Goal: Task Accomplishment & Management: Complete application form

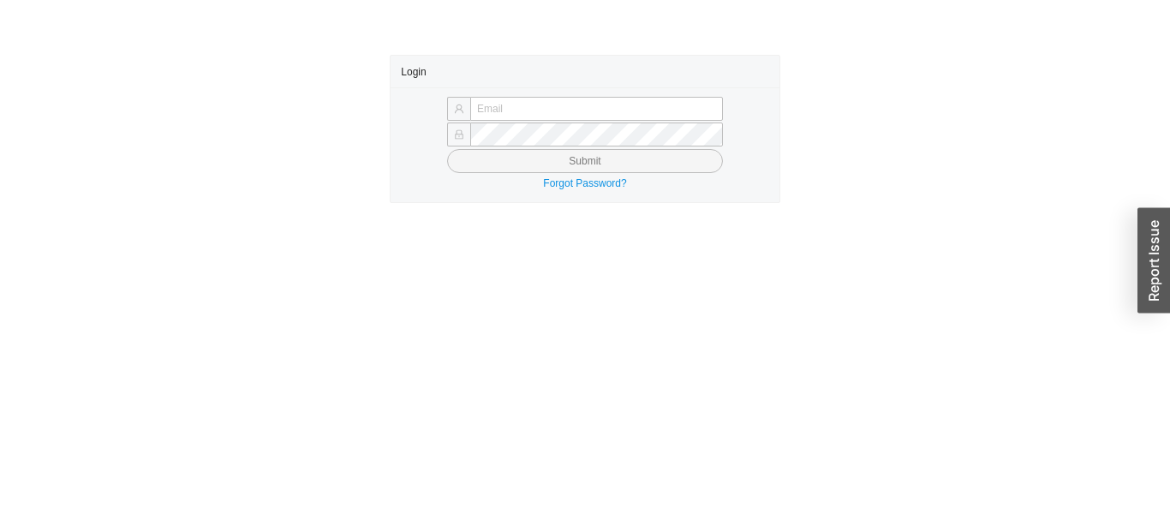
type input "[EMAIL_ADDRESS][PERSON_NAME][DOMAIN_NAME]"
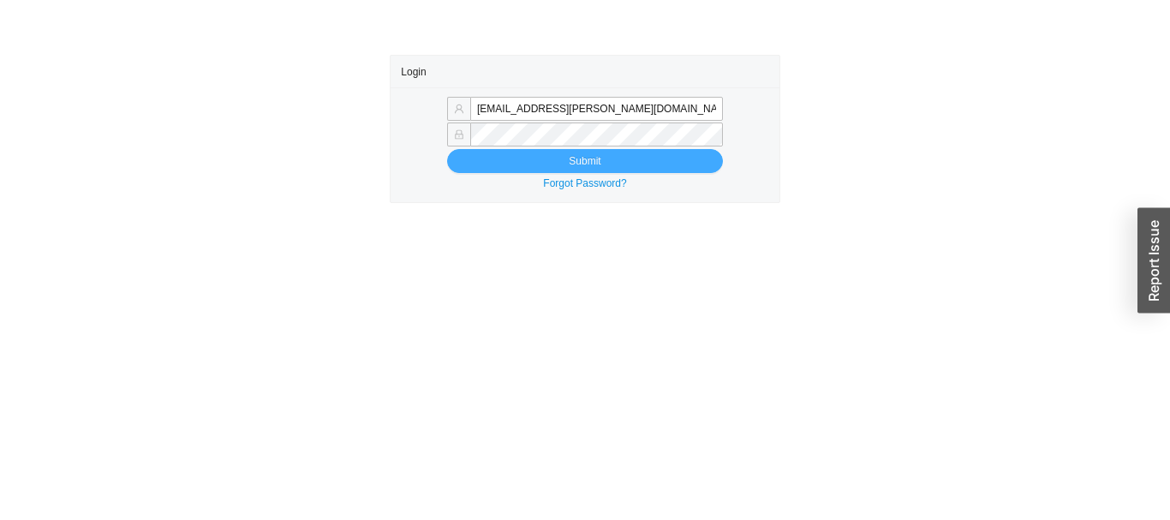
click at [481, 160] on button "Submit" at bounding box center [585, 161] width 276 height 24
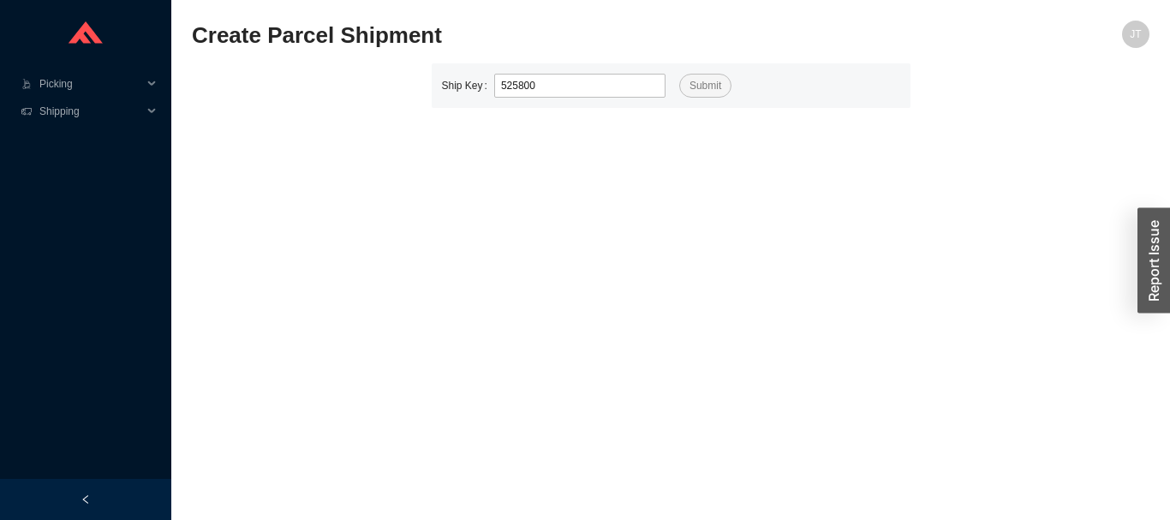
type input "525800"
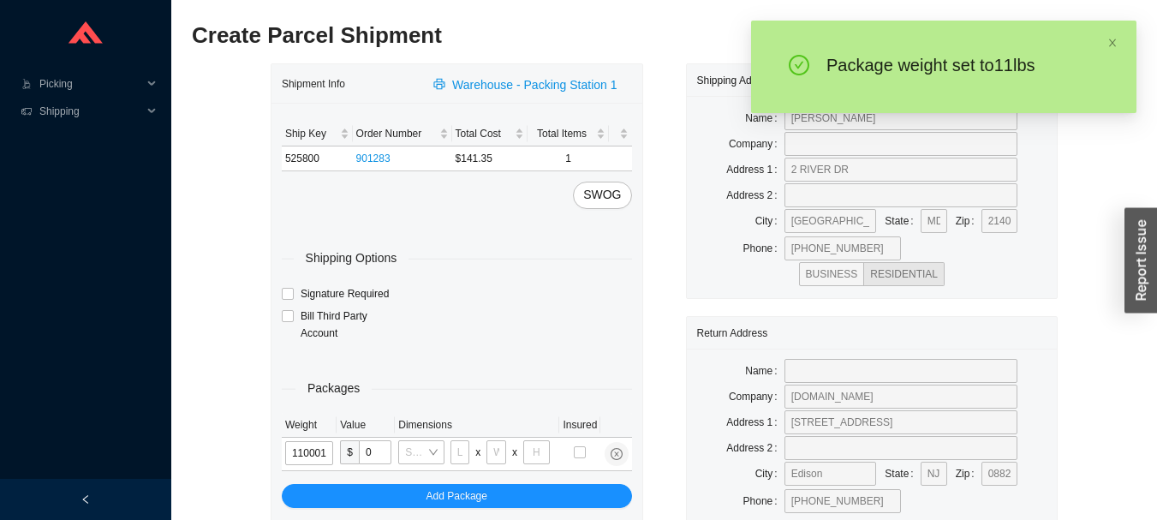
type input "11"
type input "18"
type input "5"
type input "36"
type input "11"
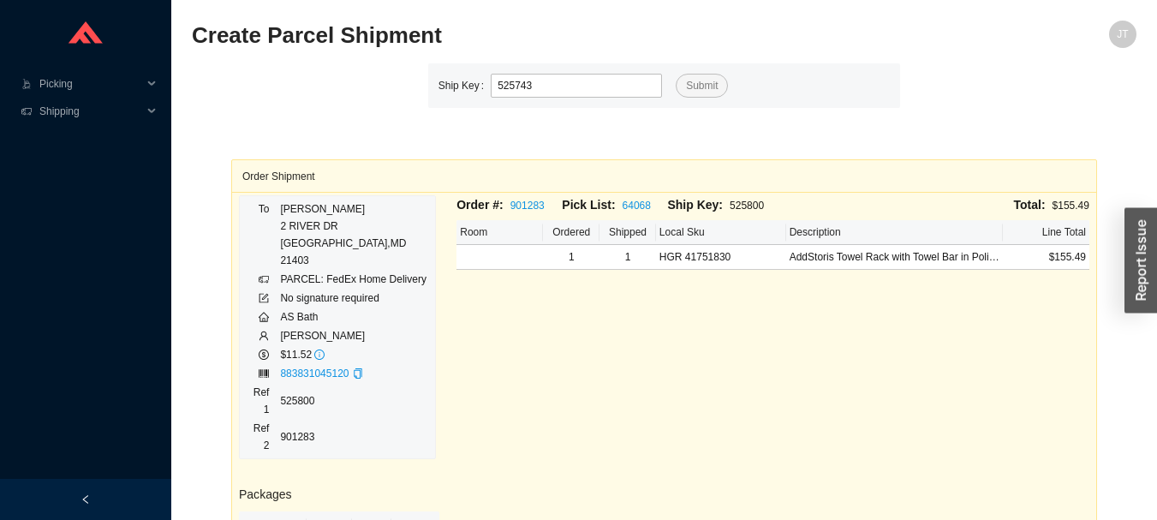
type input "525743"
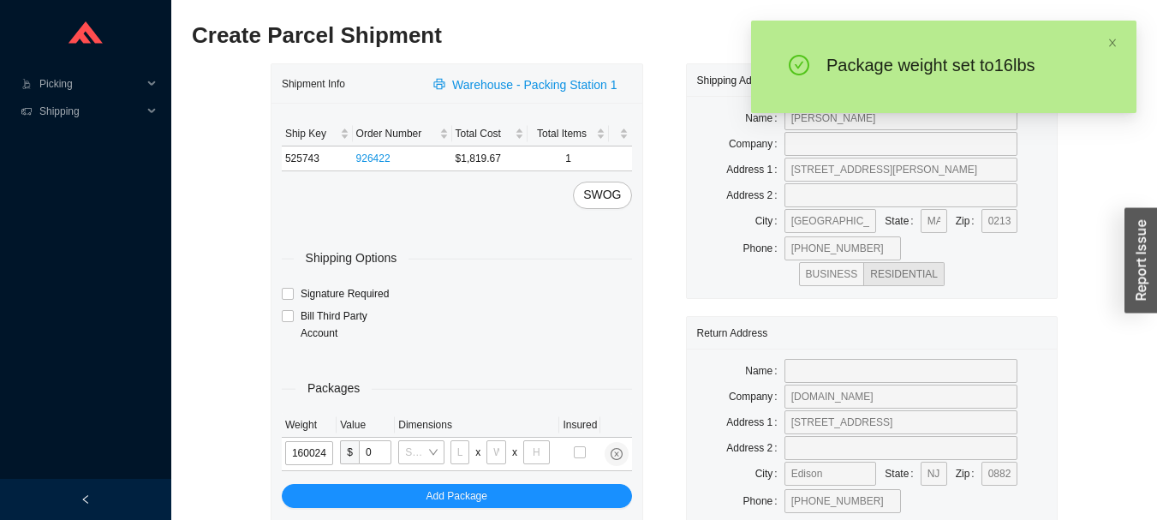
type input "16"
type input "28"
type input "19"
type input "6"
type input "16"
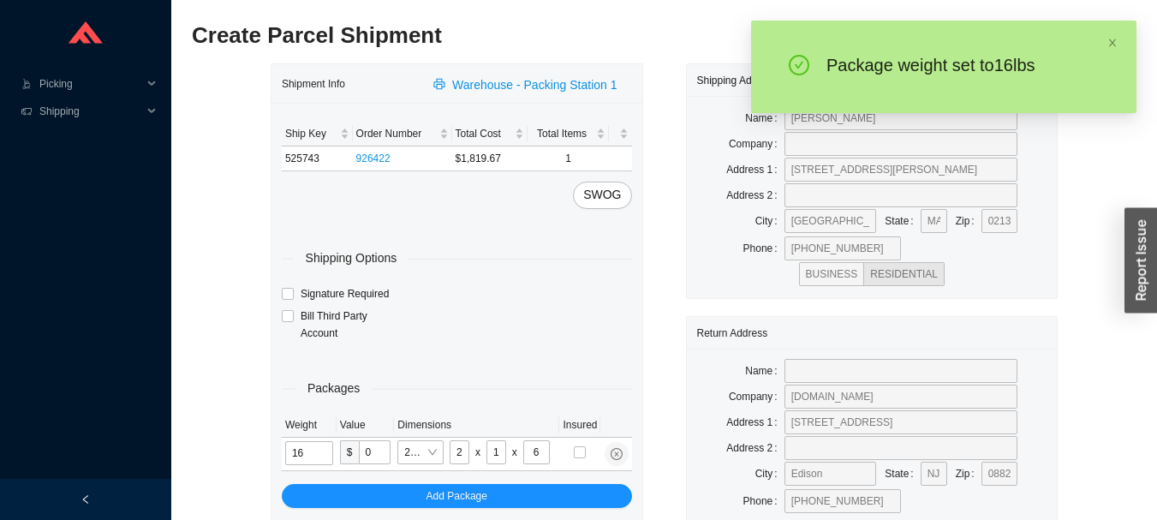
type input "14"
type input "7"
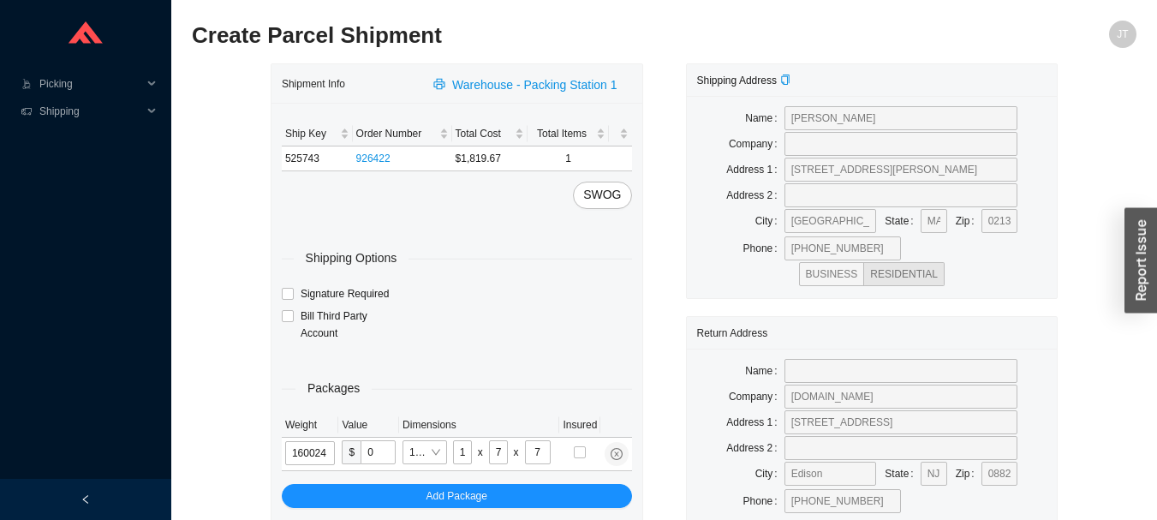
type input "16"
type input "28"
type input "19"
type input "6"
type input "16"
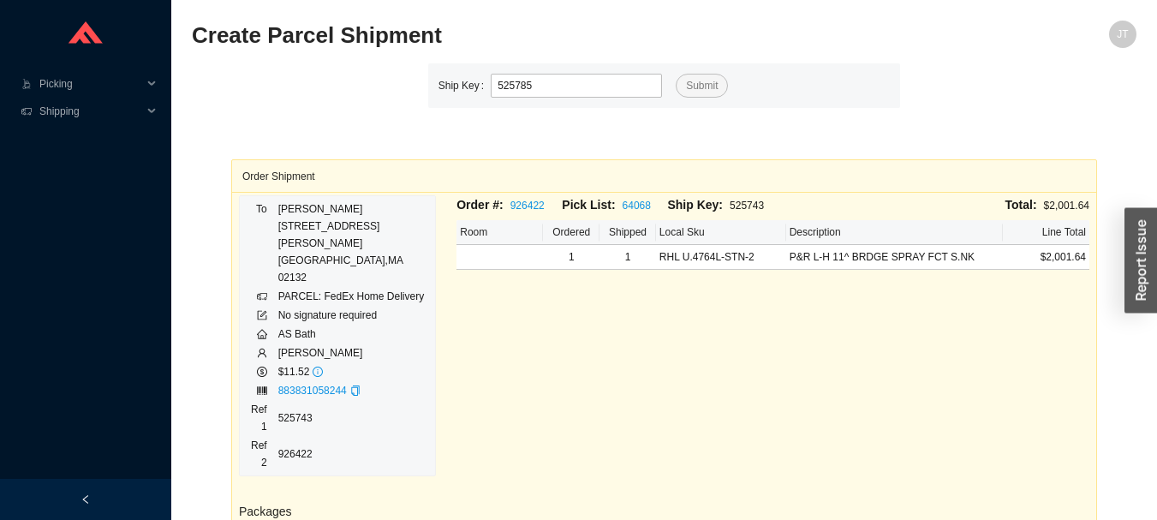
type input "525785"
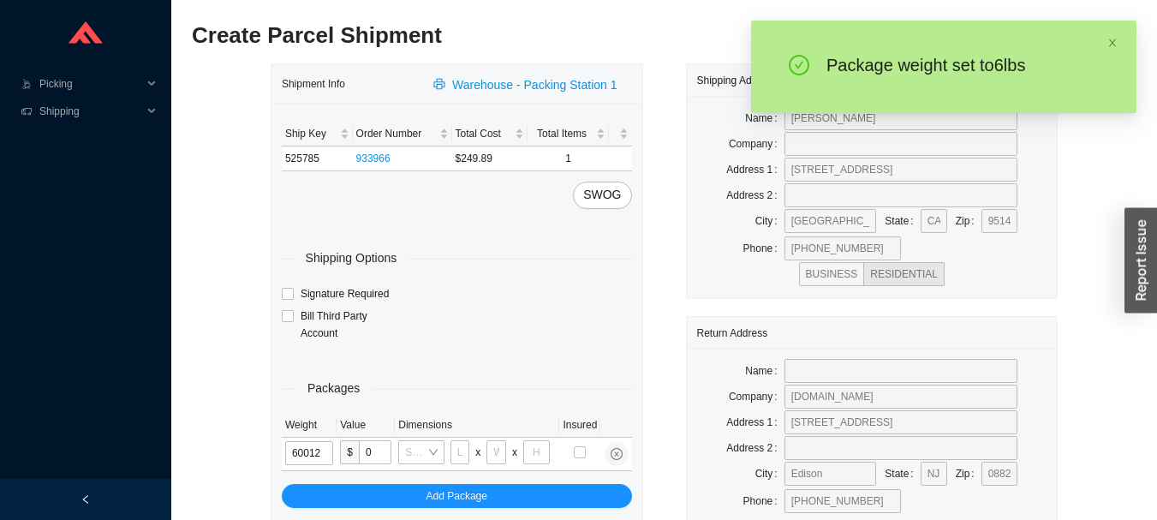
type input "6"
type input "18"
type input "12"
type input "6"
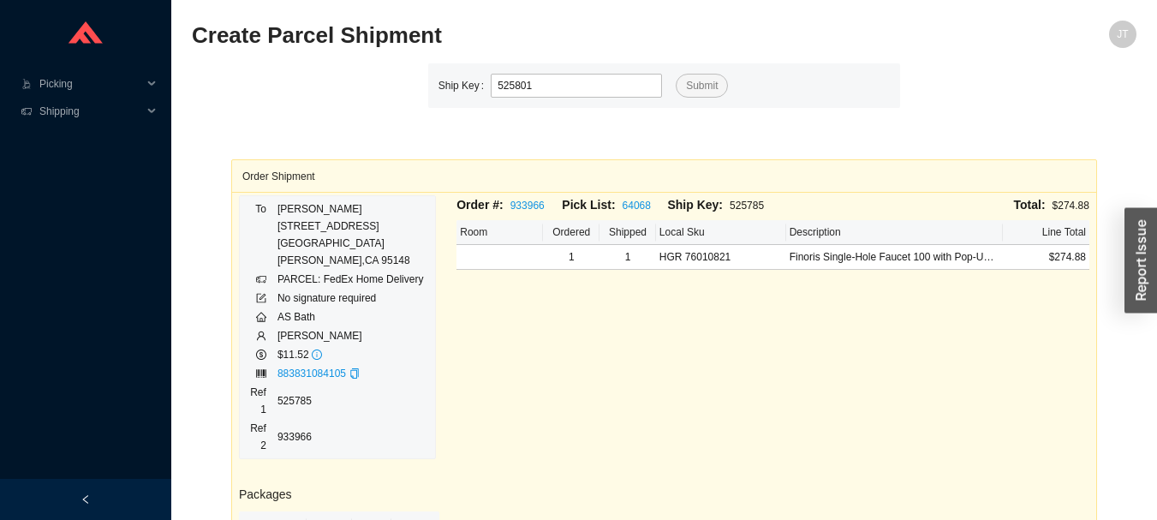
type input "525801"
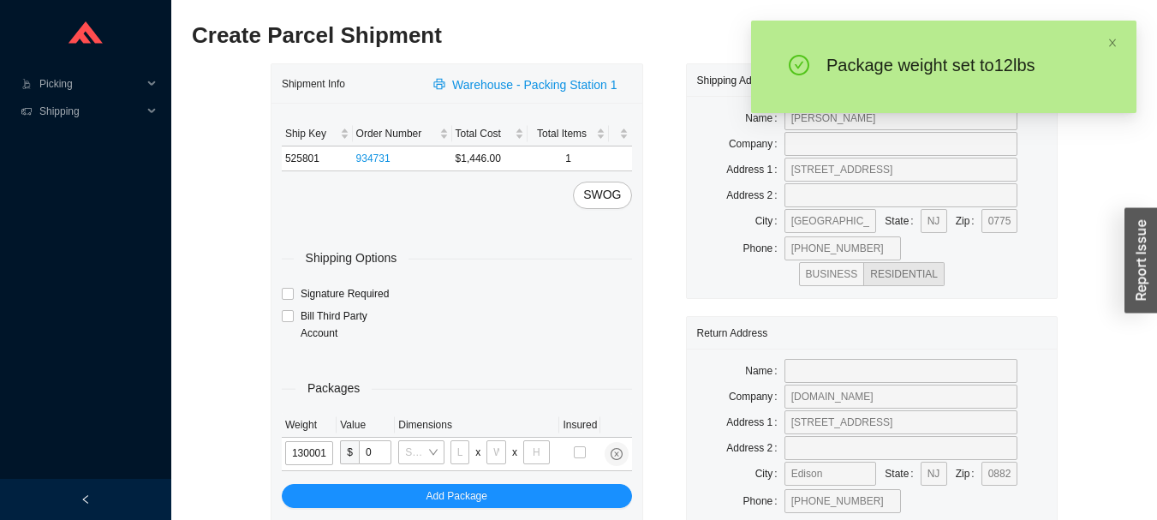
type input "13"
type input "18"
type input "5"
type input "36"
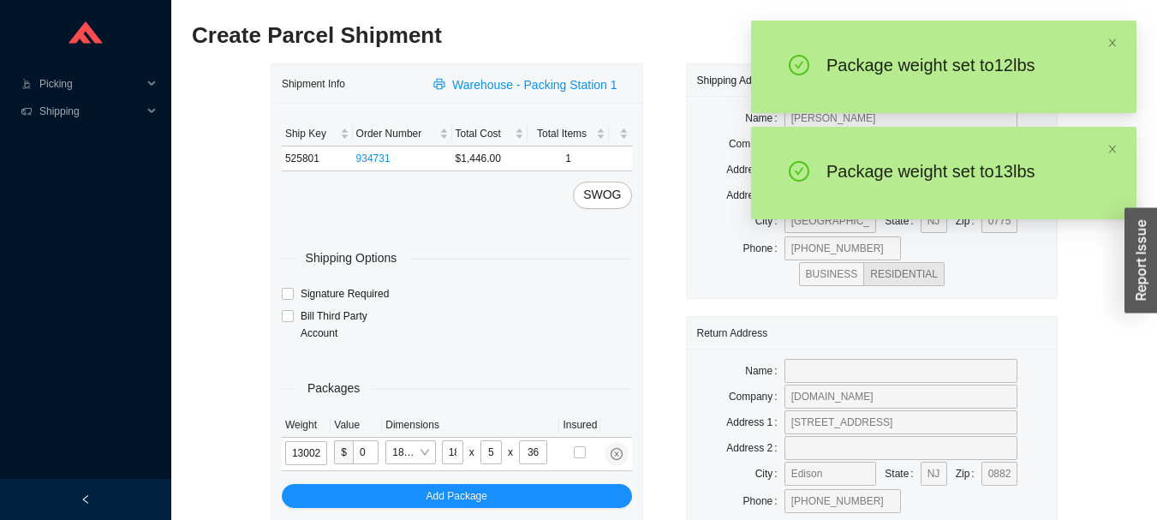
type input "13"
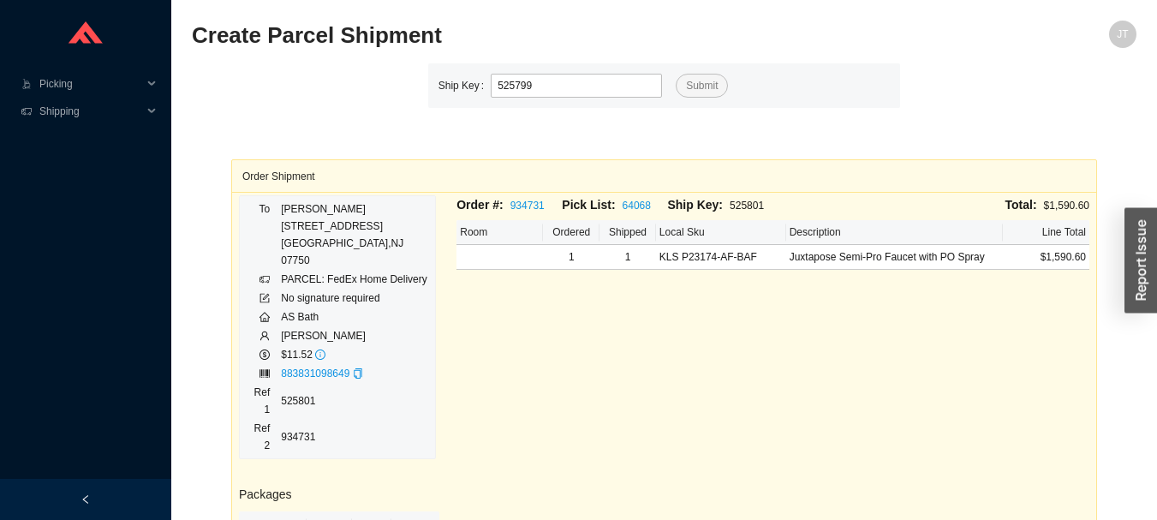
type input "525799"
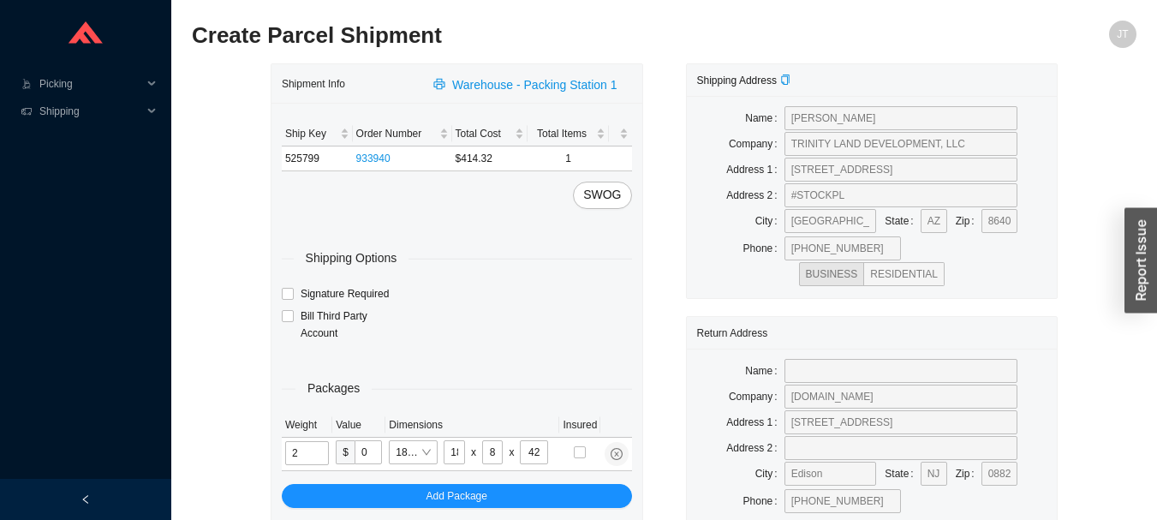
type input "20"
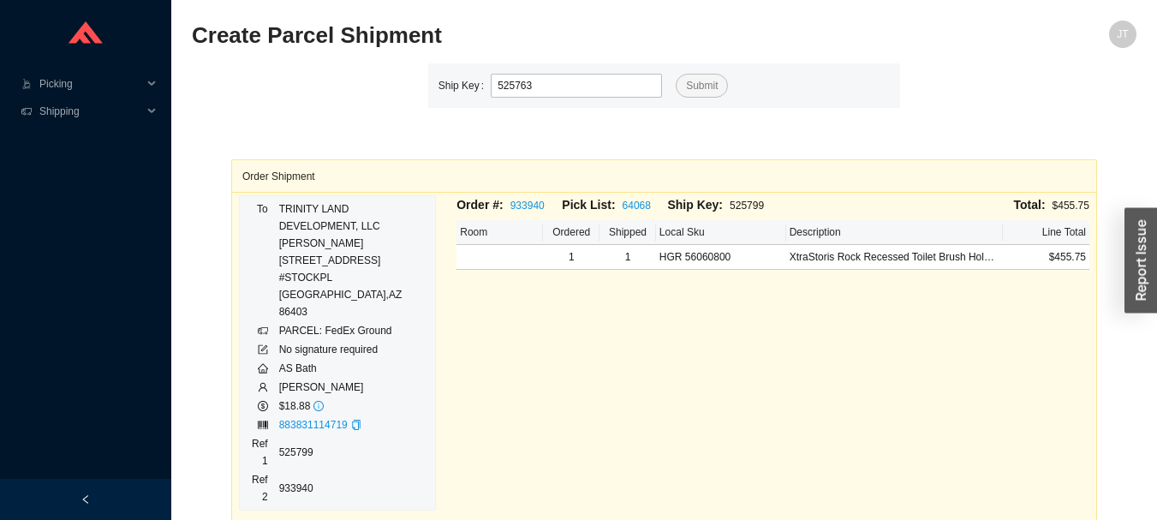
type input "525763"
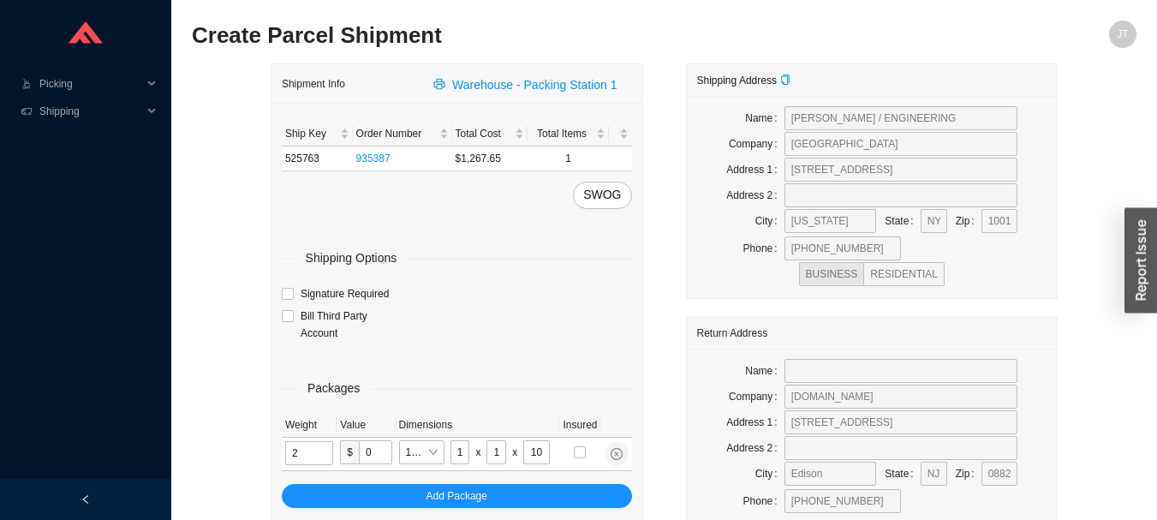
type input "9"
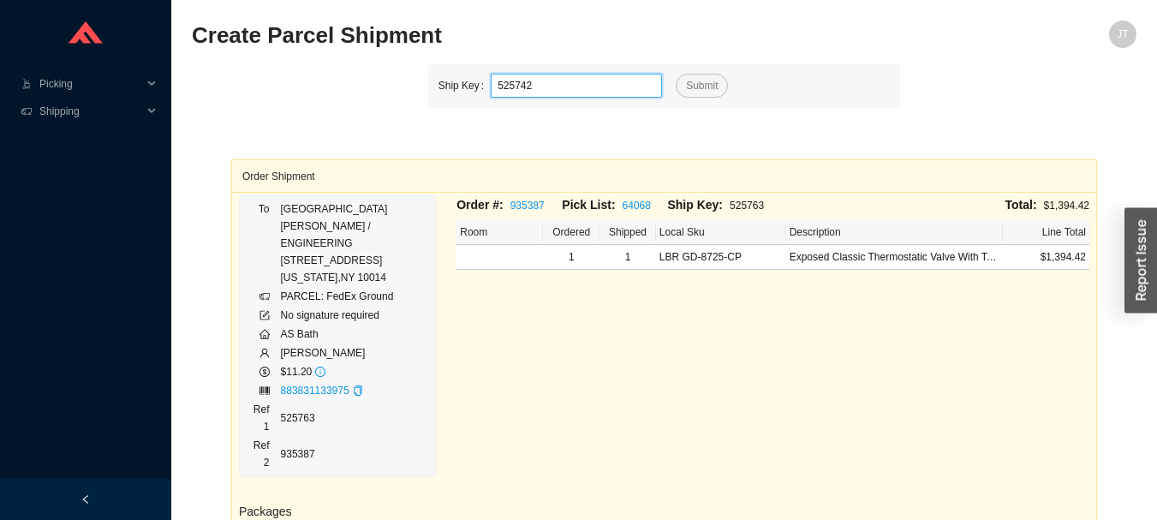
type input "525742"
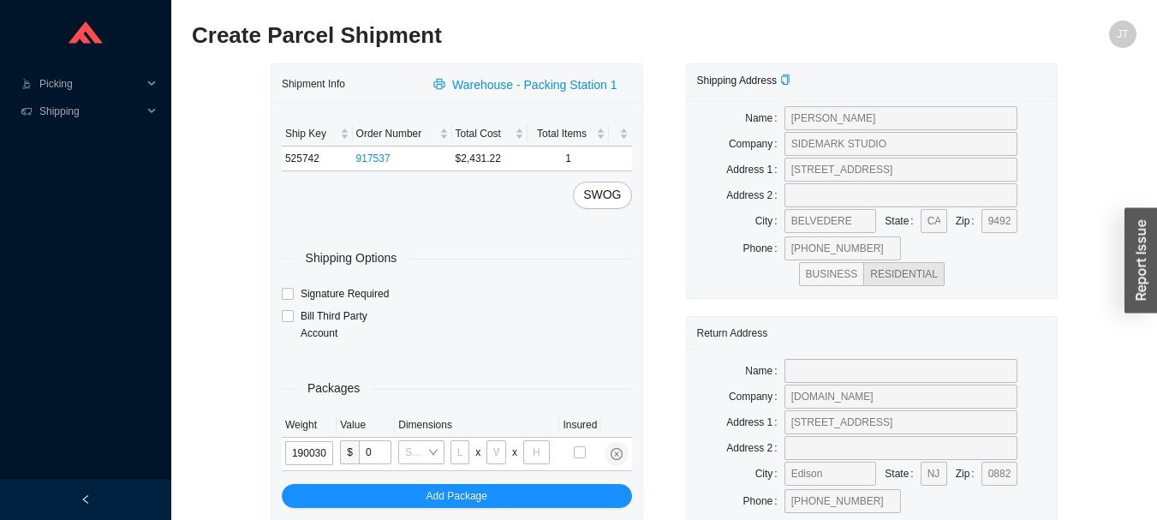
type input "19"
type input "26"
type input "20"
type input "12"
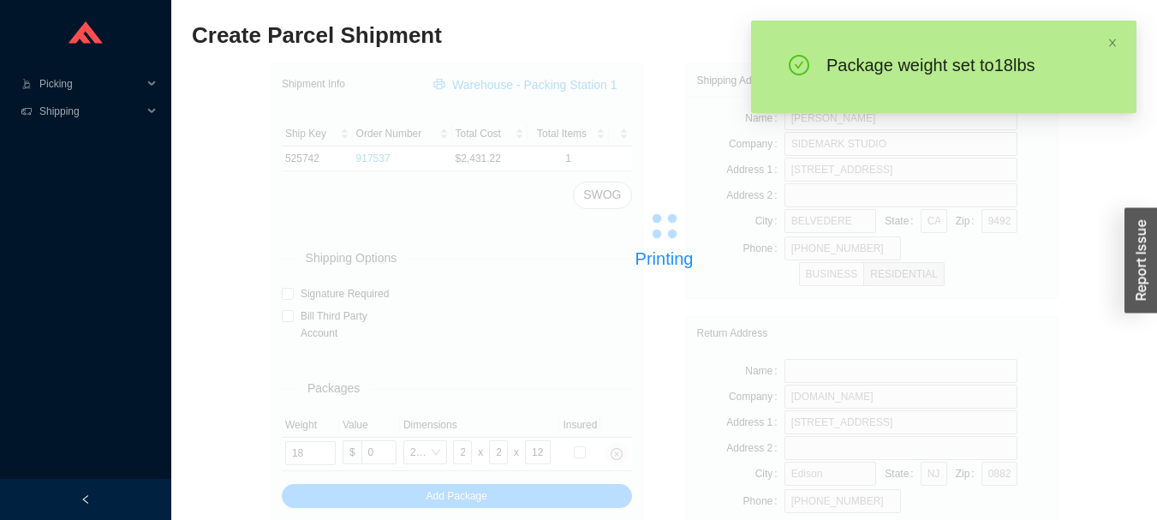
type input "19"
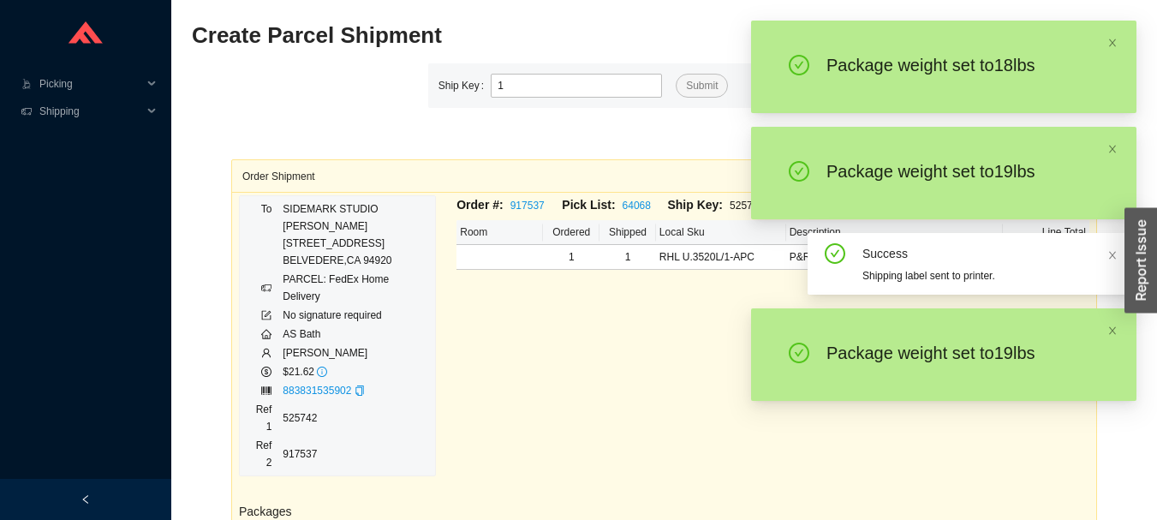
type input "1"
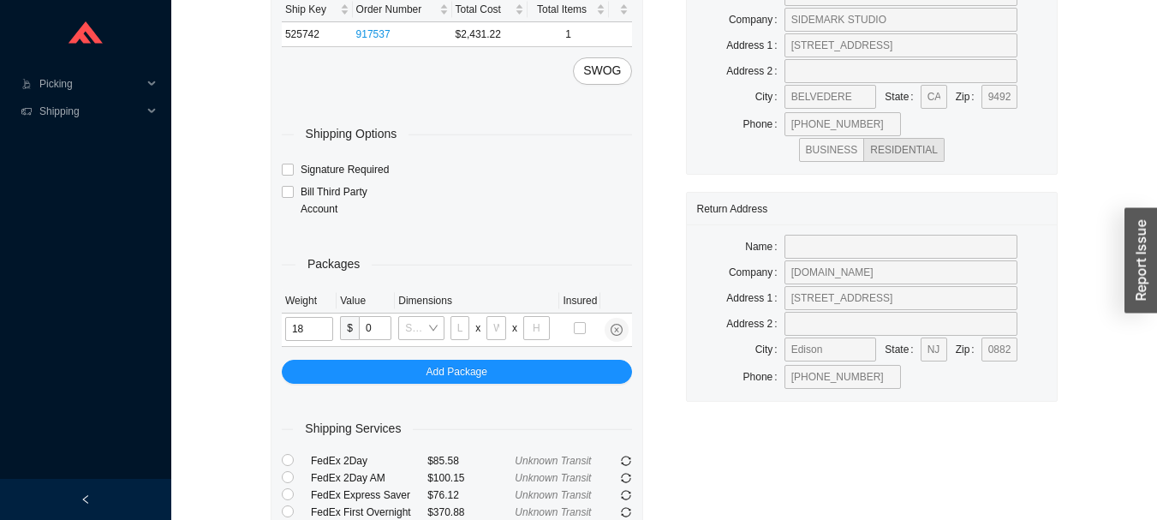
scroll to position [121, 0]
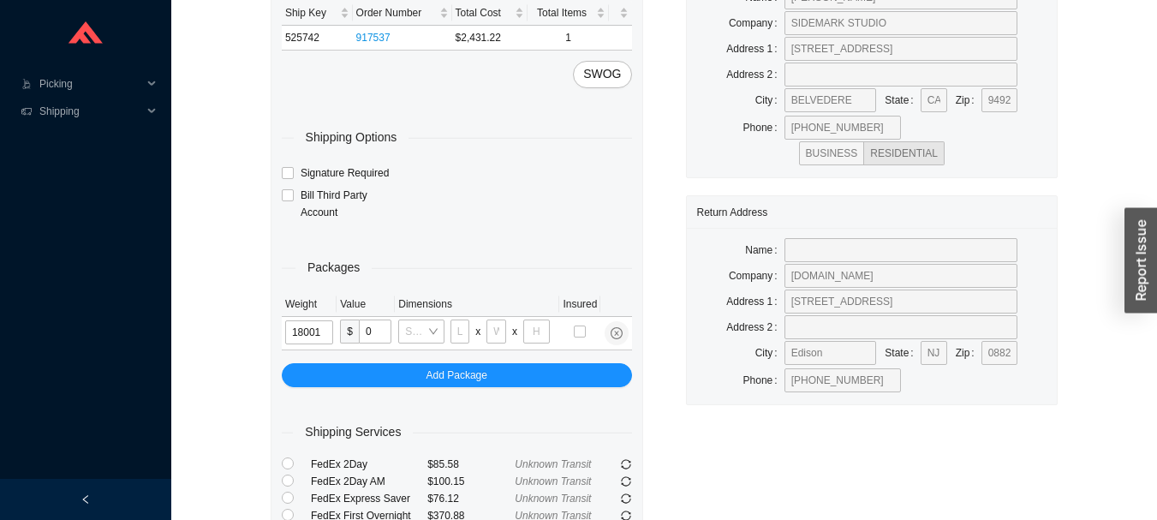
type input "18"
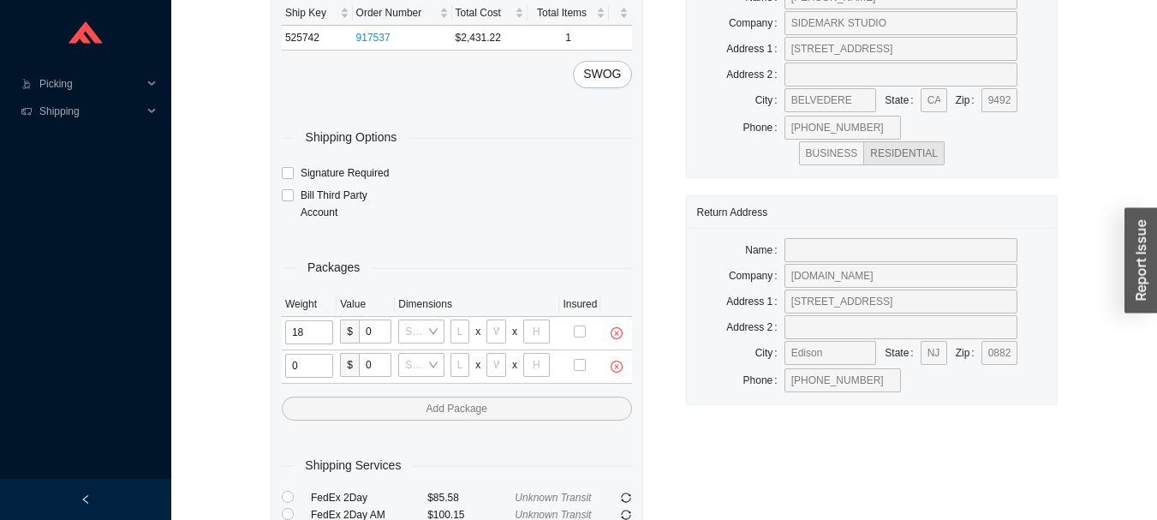
type input "2"
type input "18"
type input "8"
type input "42"
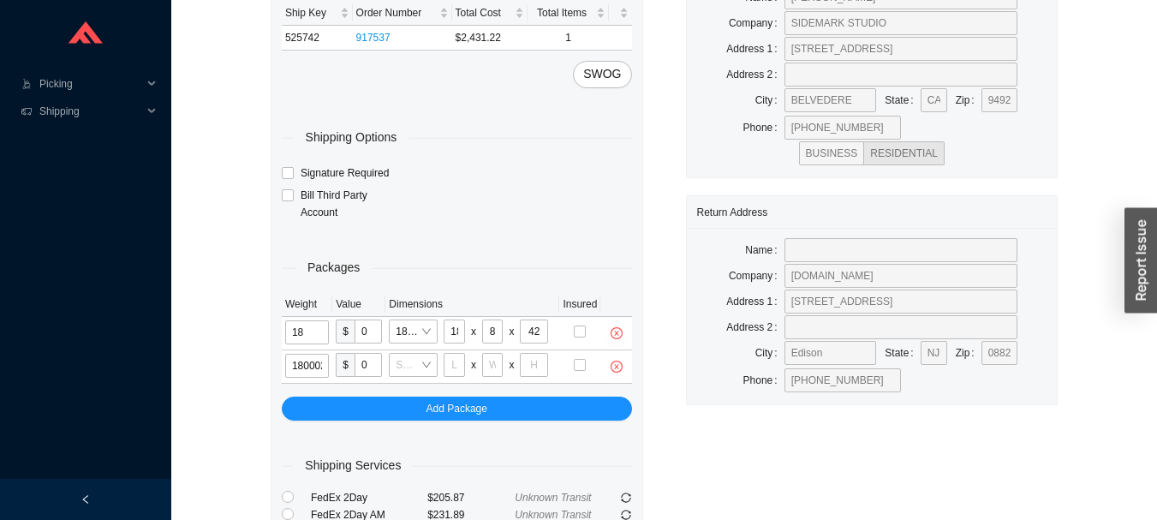
type input "18"
type input "8"
type input "42"
click at [609, 332] on span "close-circle" at bounding box center [617, 333] width 24 height 12
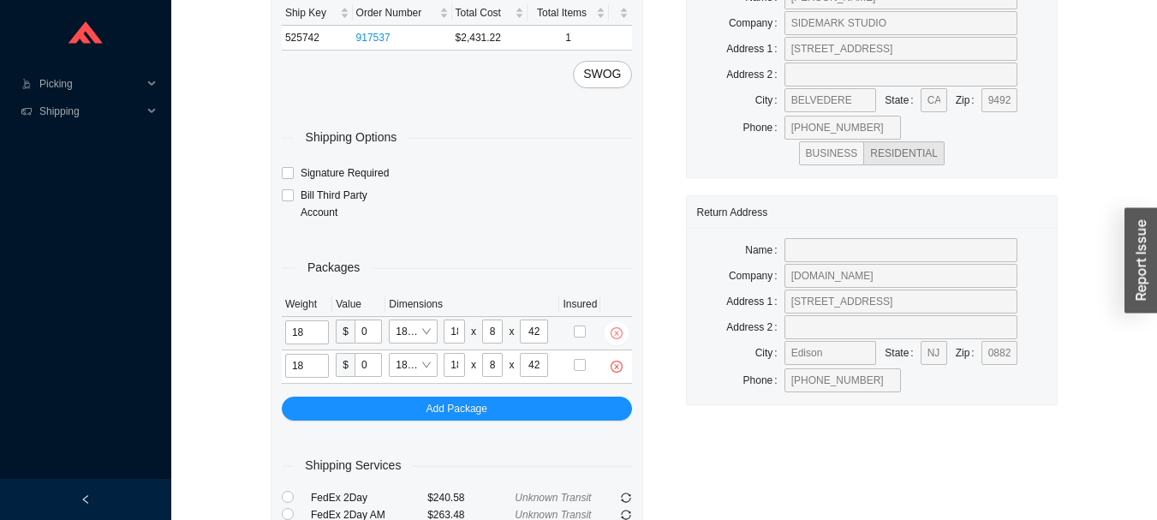
type input "18"
type input "0"
type input "18"
type input "8"
type input "42"
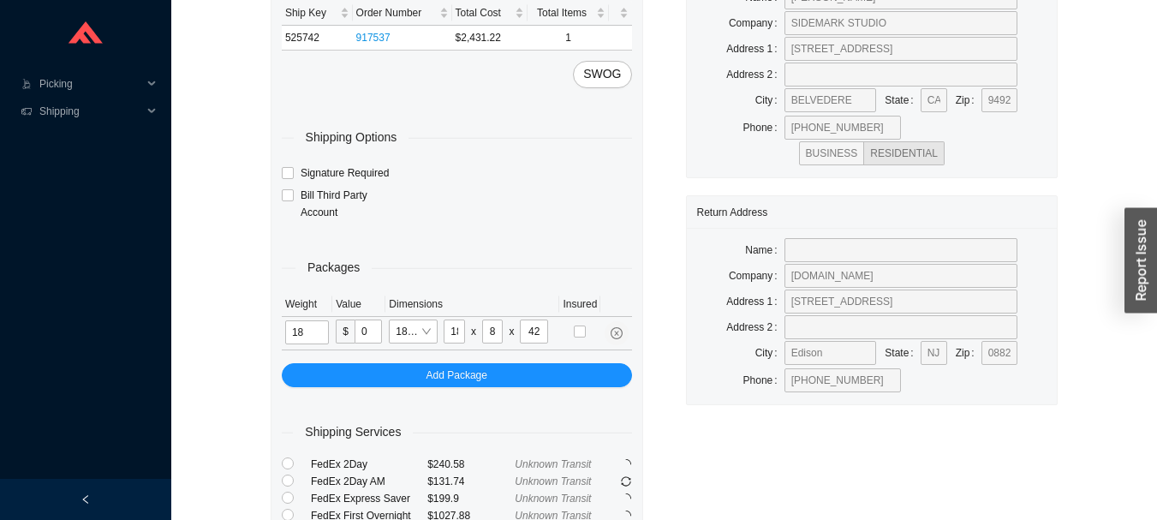
click at [604, 344] on td at bounding box center [615, 333] width 31 height 33
click at [589, 345] on td at bounding box center [579, 333] width 41 height 33
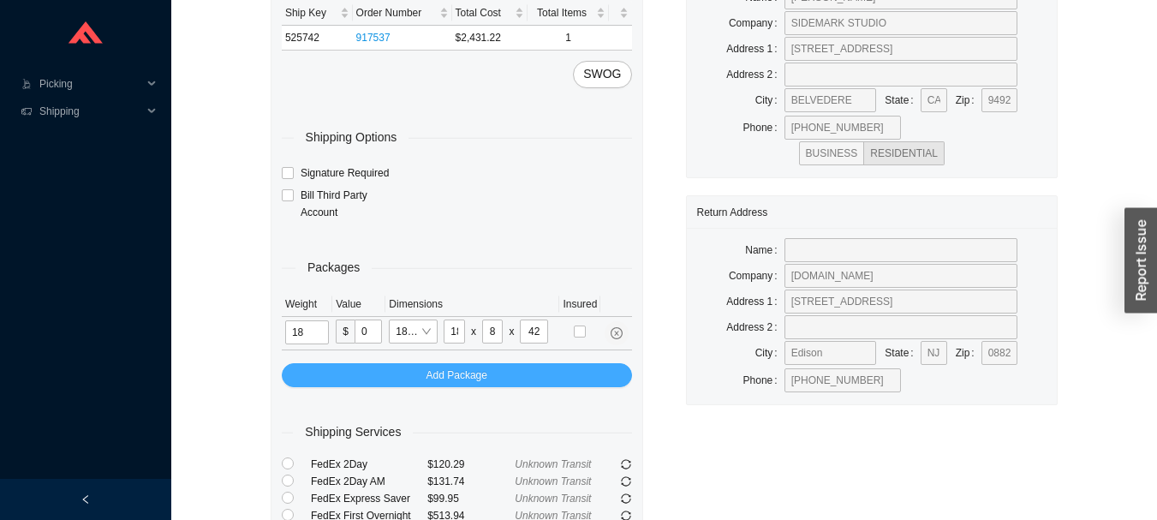
click at [588, 364] on button "Add Package" at bounding box center [457, 375] width 350 height 24
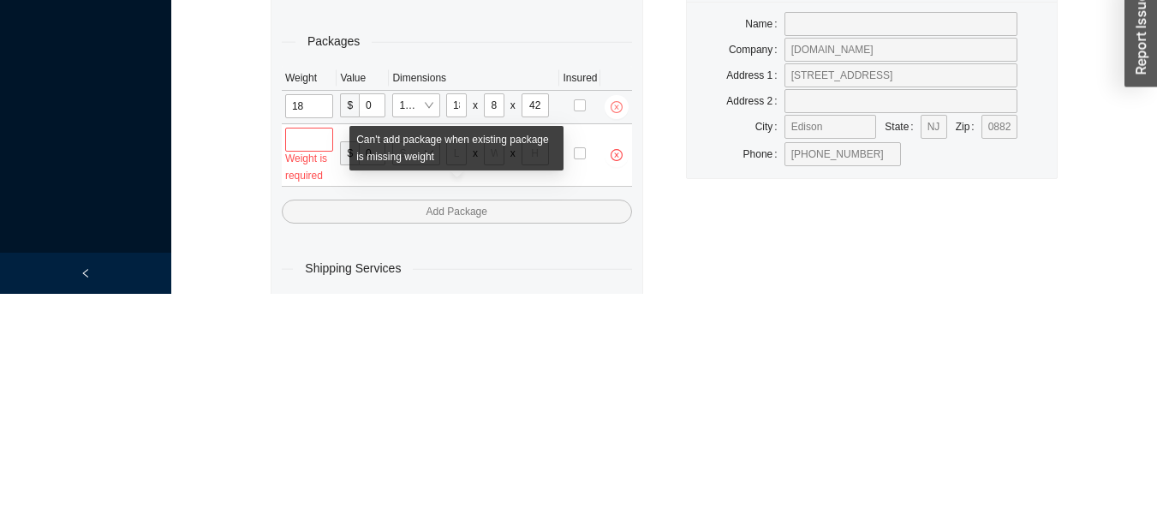
click at [621, 327] on icon "close-circle" at bounding box center [616, 333] width 12 height 12
type input "0"
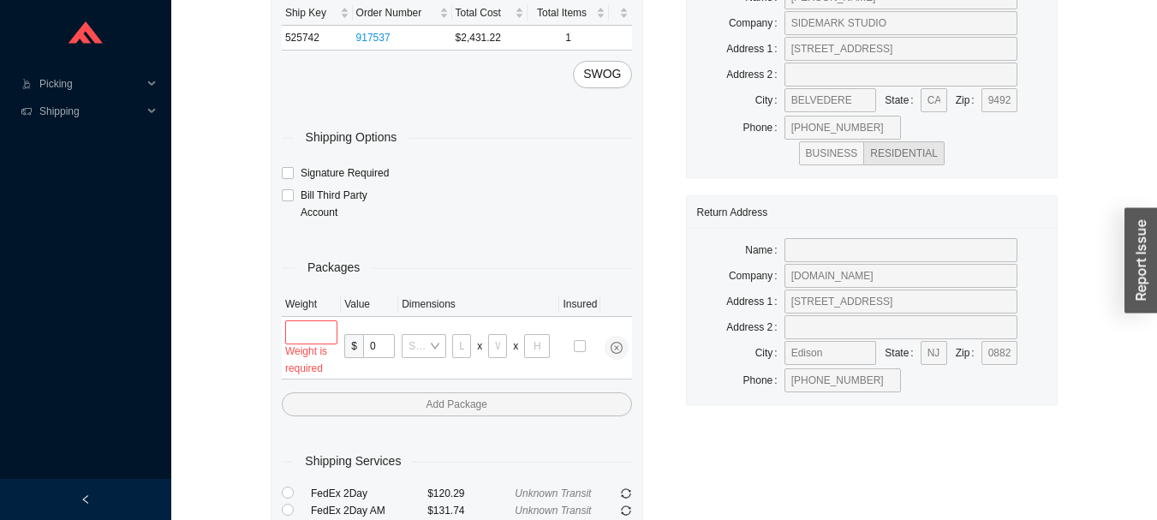
click at [608, 119] on div "Shipping Options Signature Required Bill Third Party Account" at bounding box center [457, 155] width 350 height 134
click at [608, 318] on td at bounding box center [615, 348] width 31 height 63
type input "19"
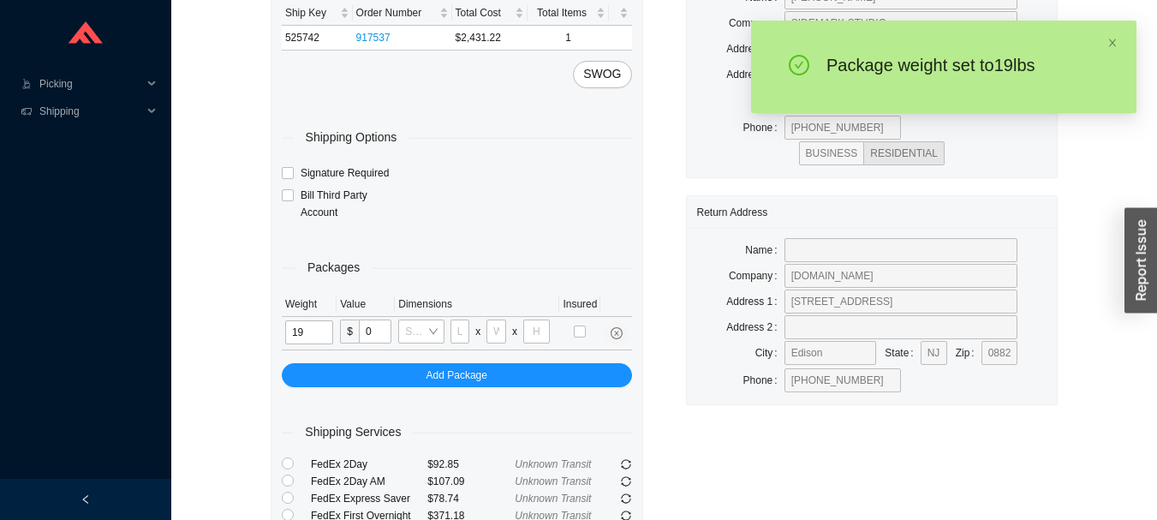
type input "26"
type input "20"
type input "12"
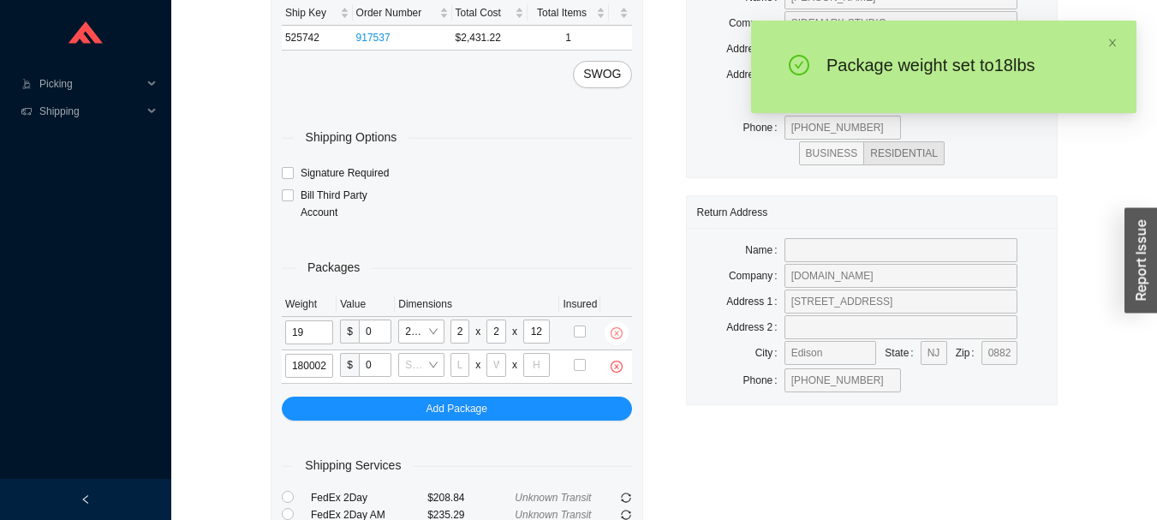
type input "18"
type input "8"
type input "42"
type input "18"
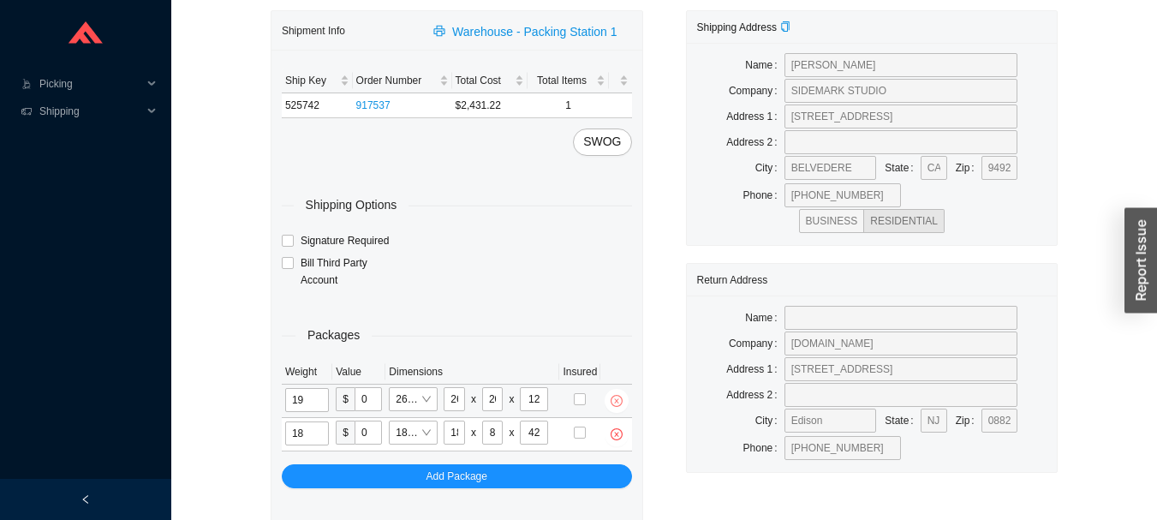
scroll to position [0, 0]
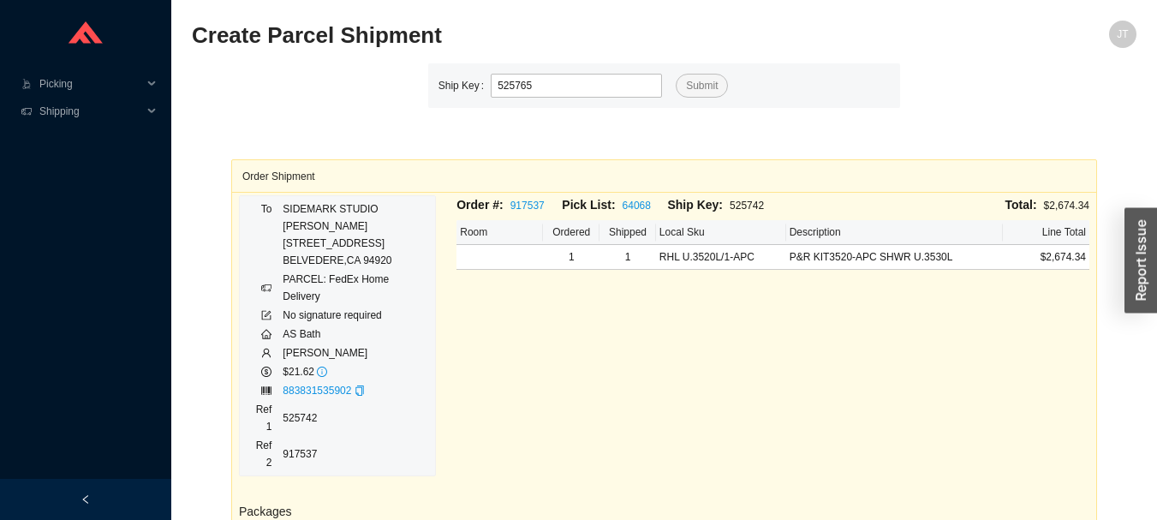
type input "525765"
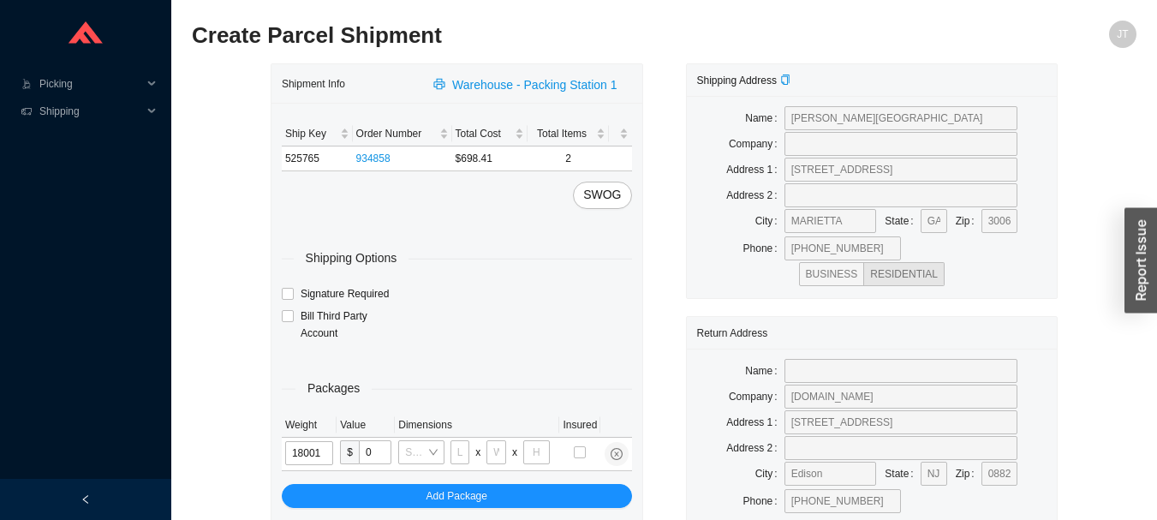
type input "18"
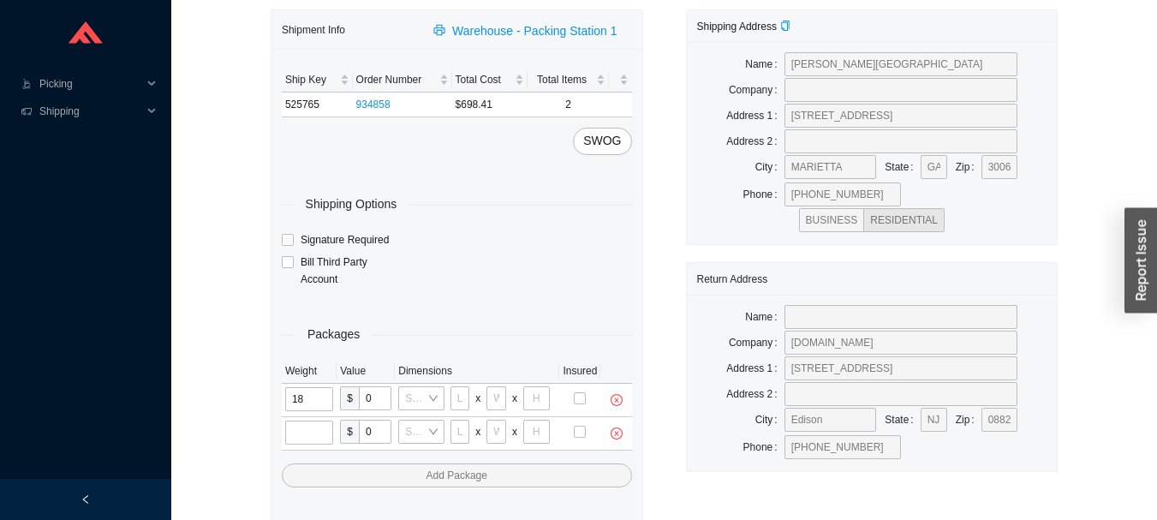
scroll to position [72, 0]
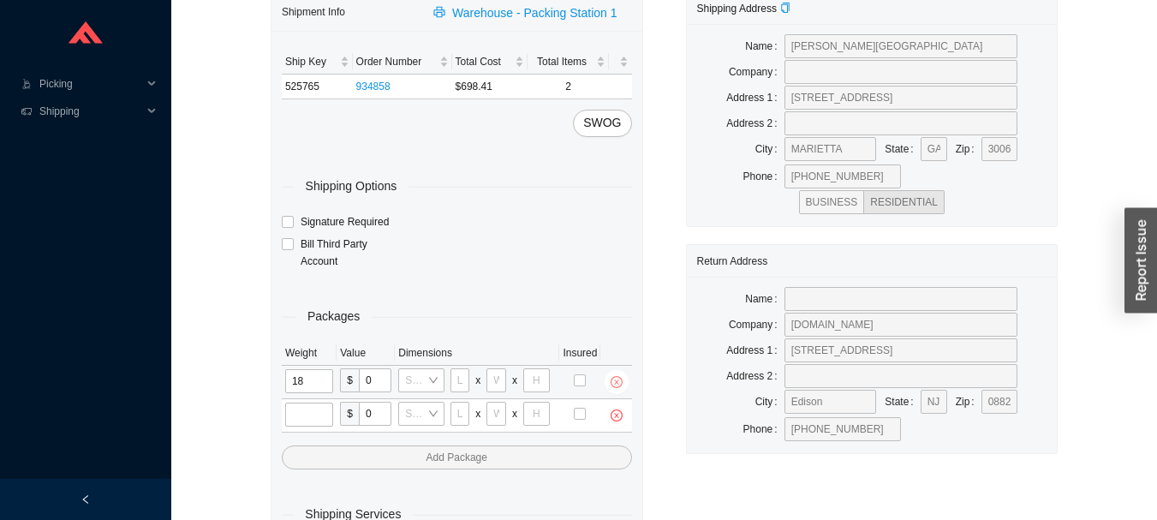
click at [618, 374] on button "button" at bounding box center [617, 382] width 24 height 24
type input "0"
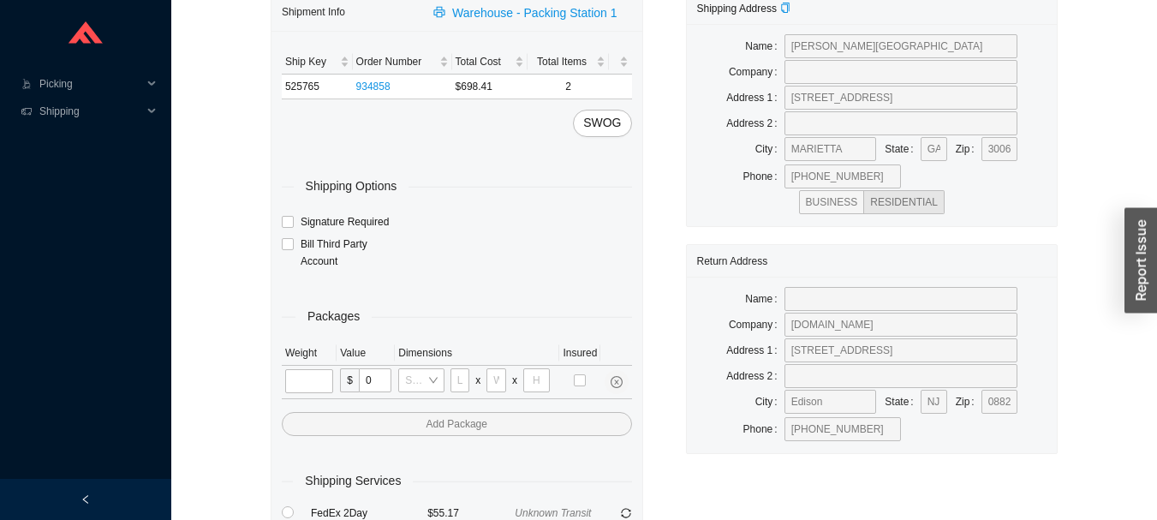
type input "18"
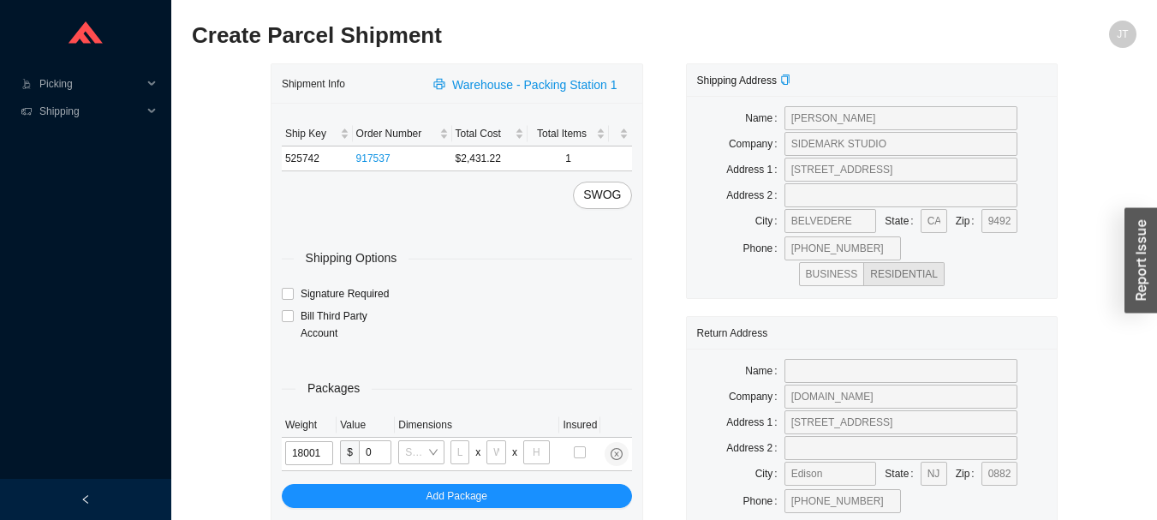
type input "18"
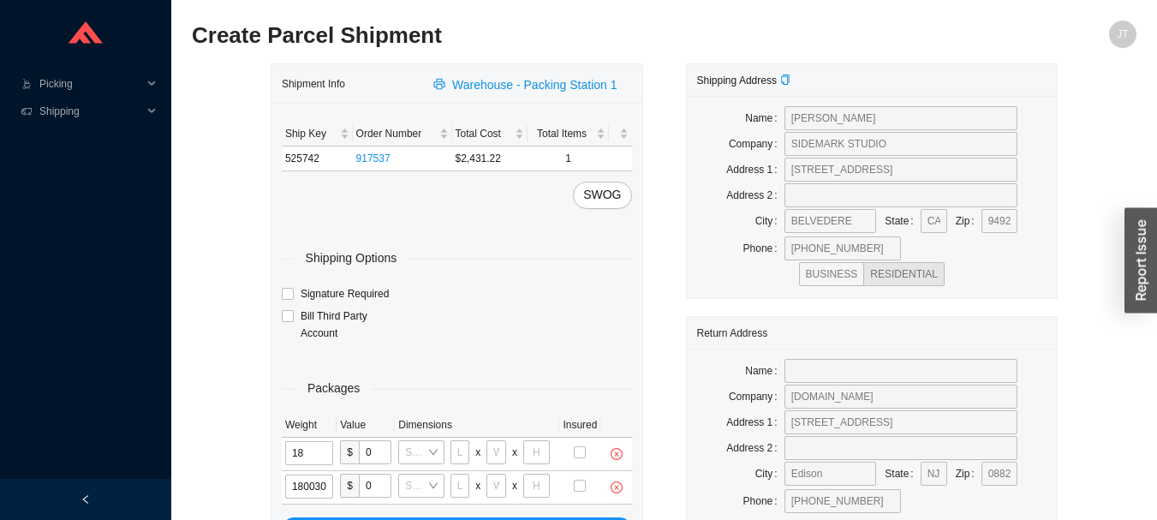
type input "18"
type input "26"
type input "20"
type input "12"
type input "18"
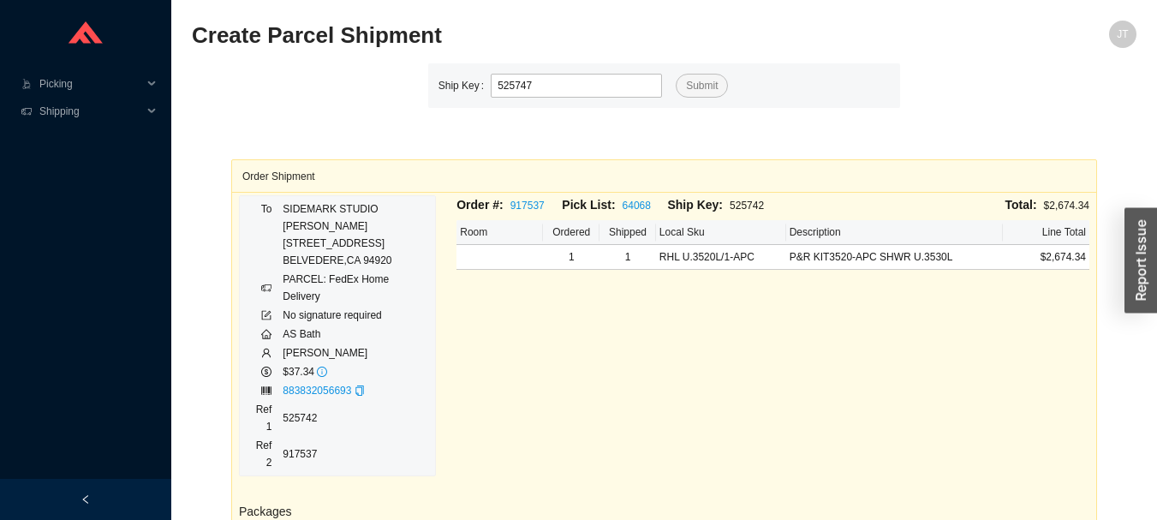
type input "525747"
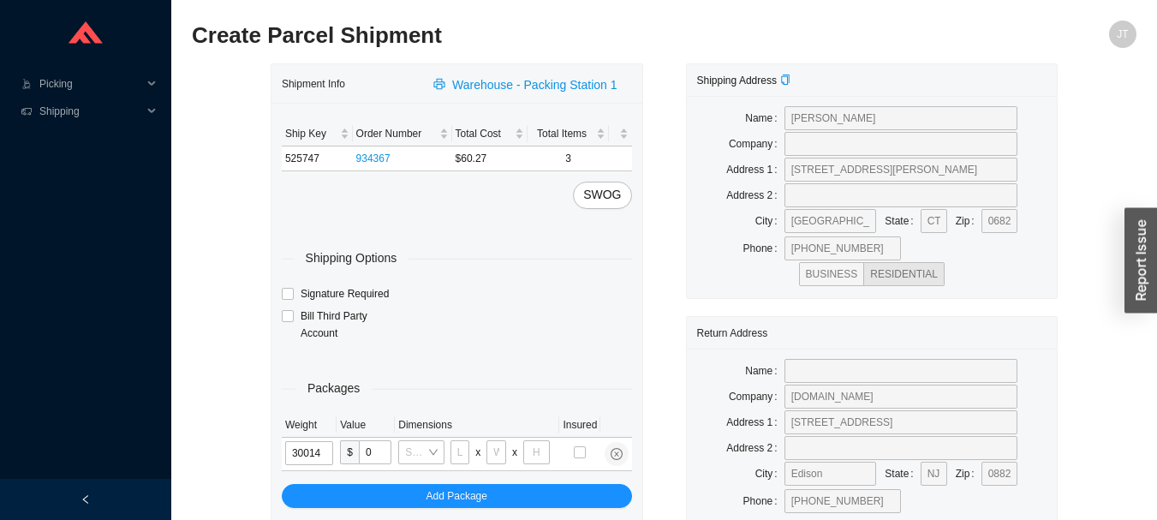
type input "3"
type input "5"
type input "3"
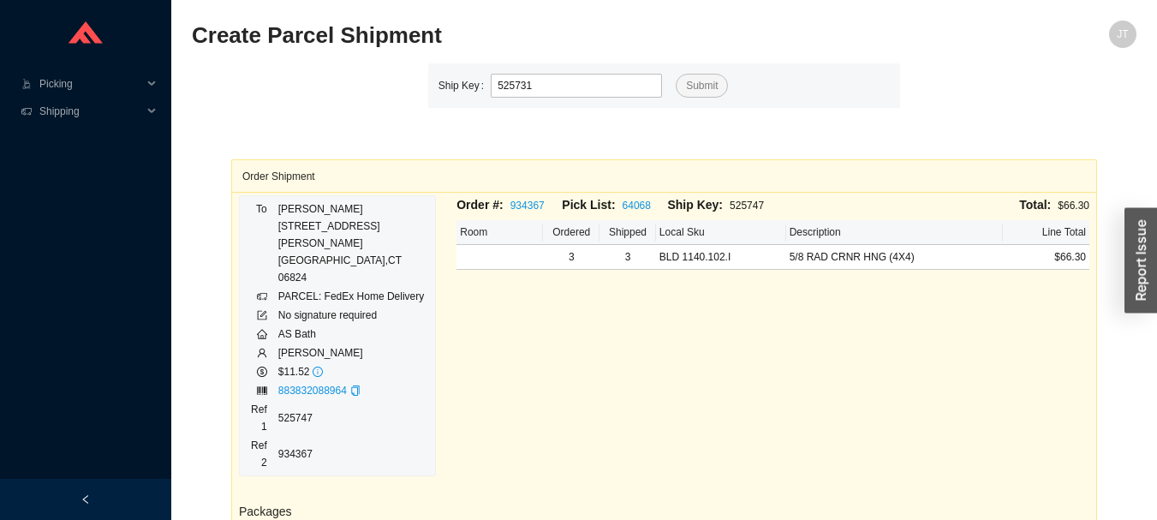
type input "525731"
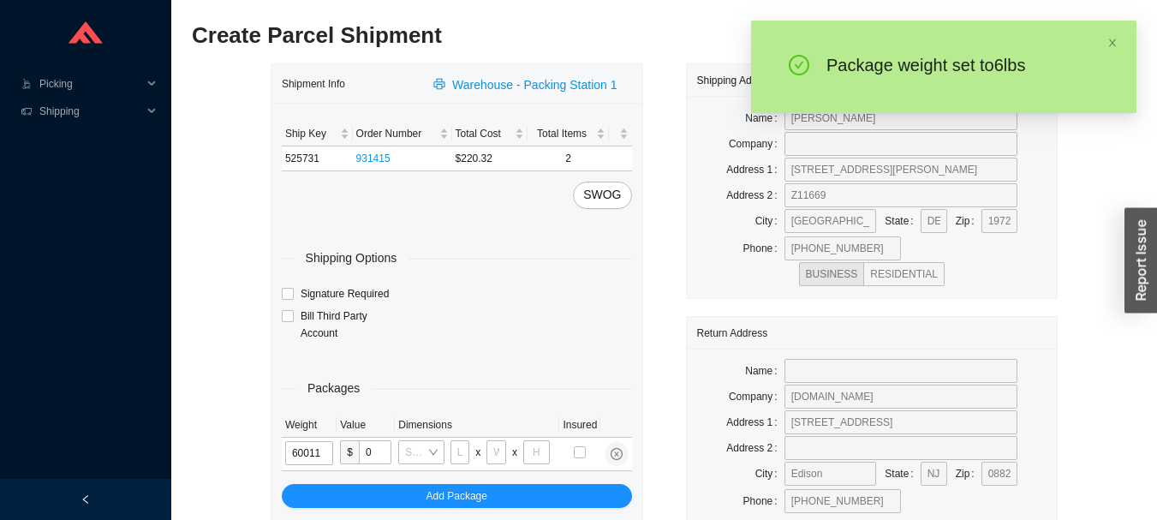
type input "6"
type input "14"
type input "7"
type input "6"
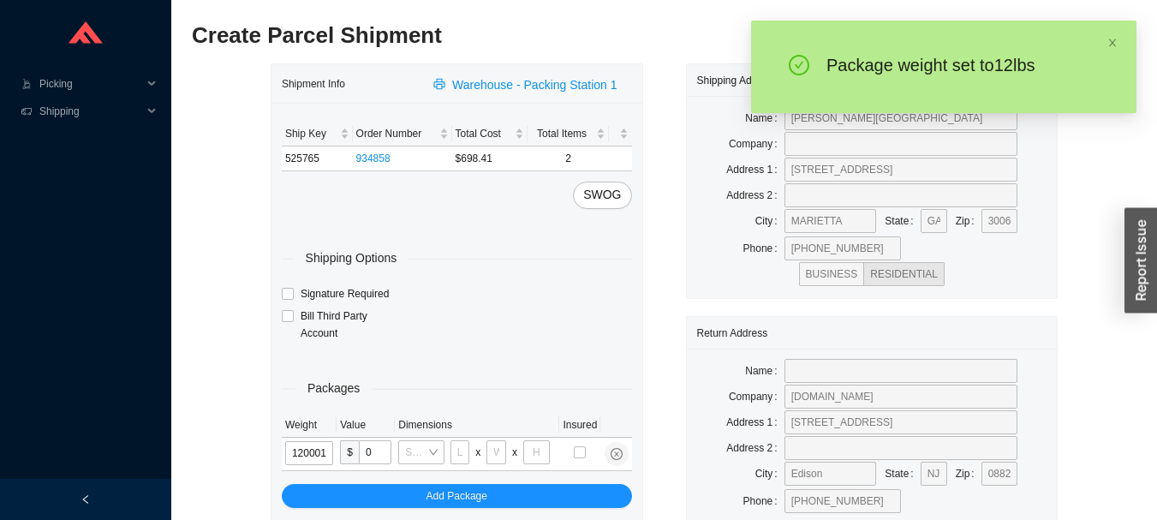
type input "12"
type input "18"
type input "5"
type input "36"
type input "12"
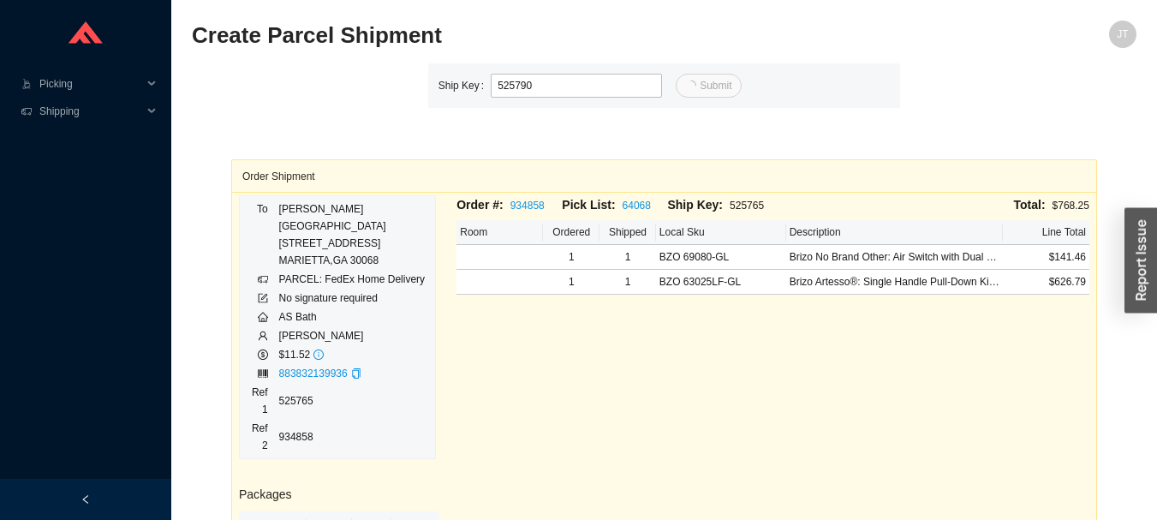
click at [586, 41] on h2 "Create Parcel Shipment" at bounding box center [546, 36] width 708 height 30
click at [605, 82] on input "525790" at bounding box center [576, 86] width 171 height 24
type input "5"
type input "525790"
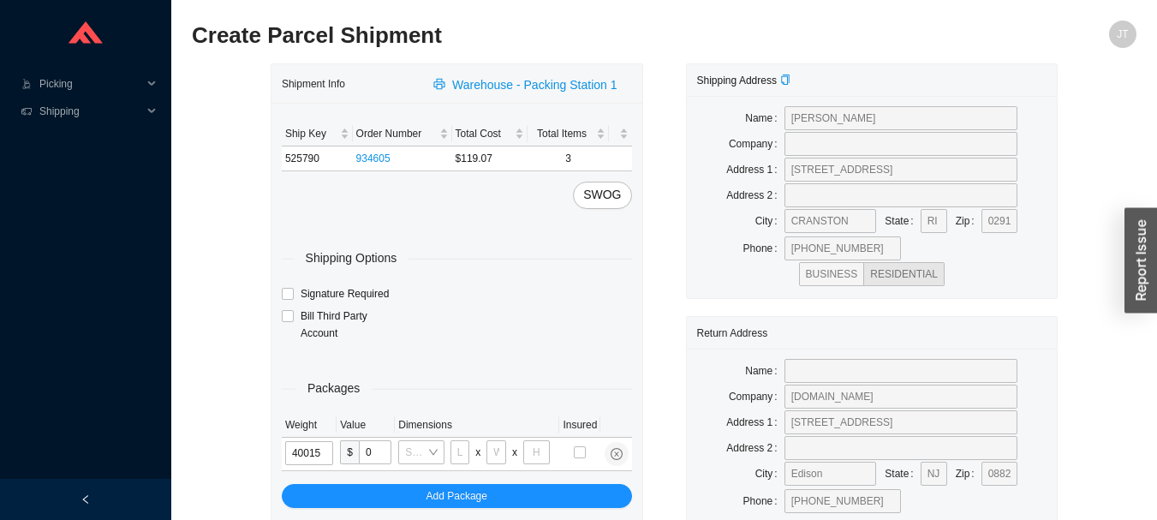
type input "4"
type input "8"
type input "4"
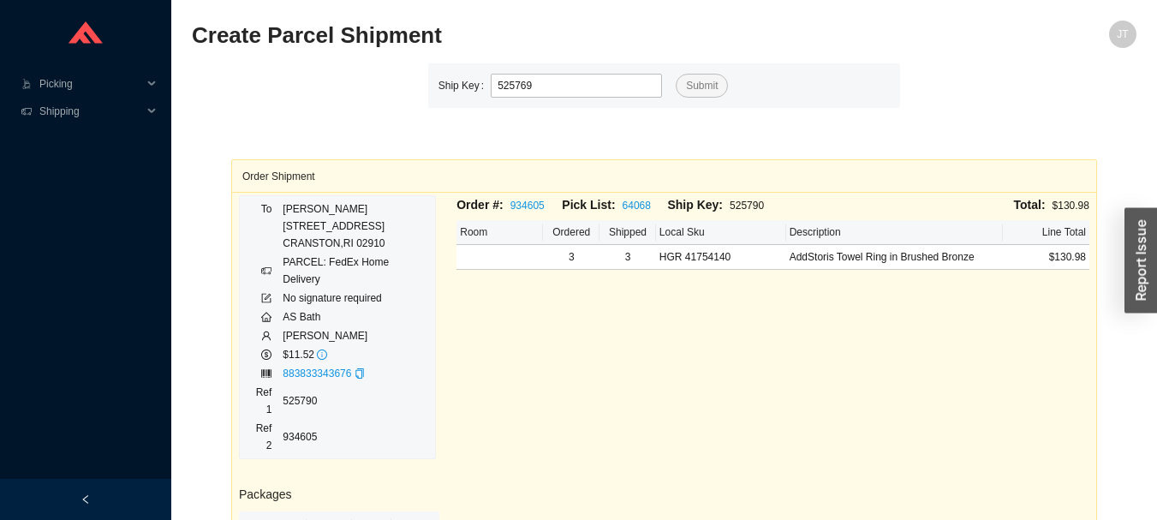
type input "525769"
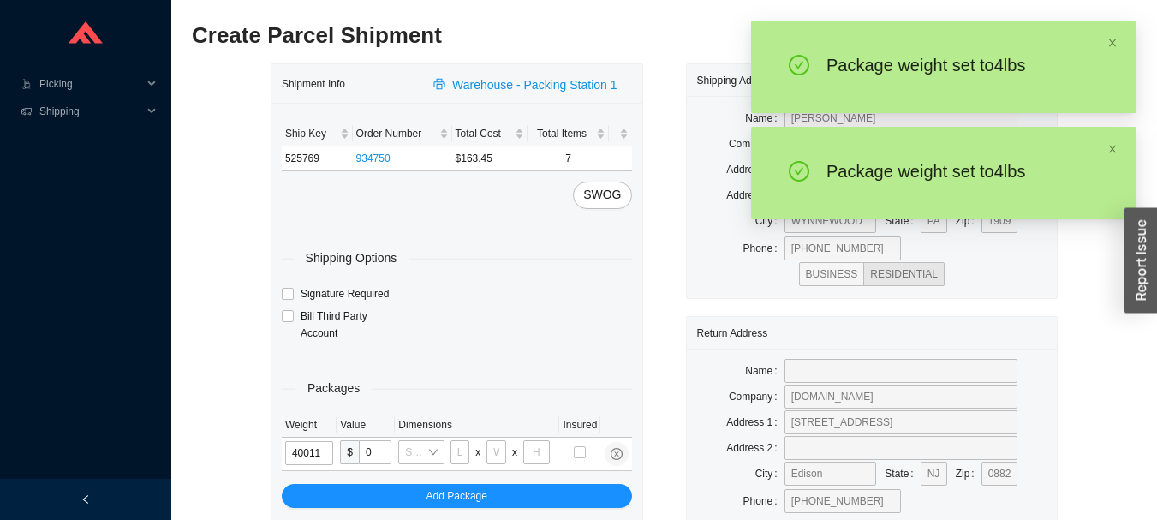
type input "4"
type input "14"
type input "7"
type input "4"
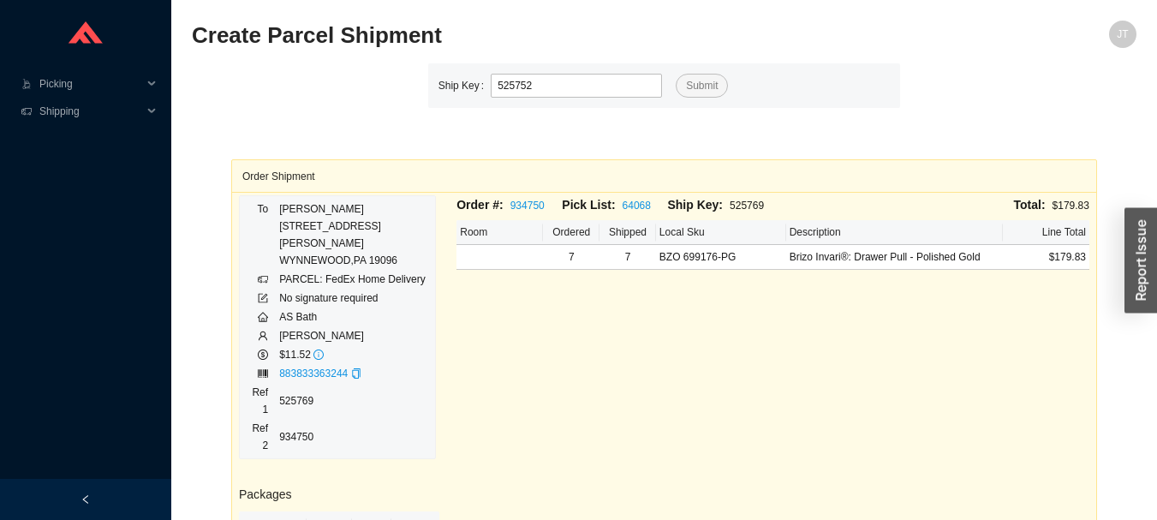
type input "525752"
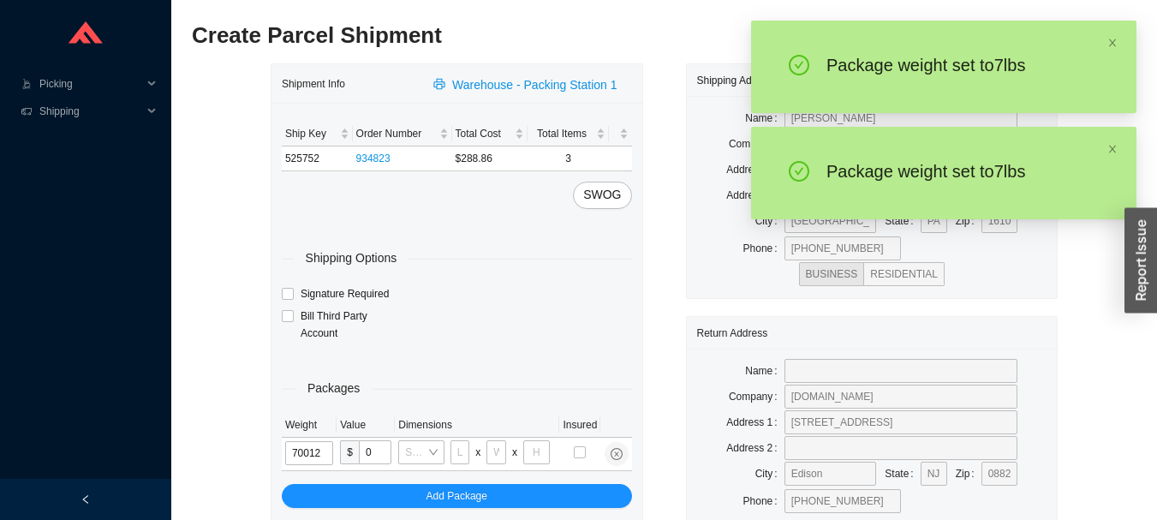
type input "7"
type input "18"
type input "12"
type input "6"
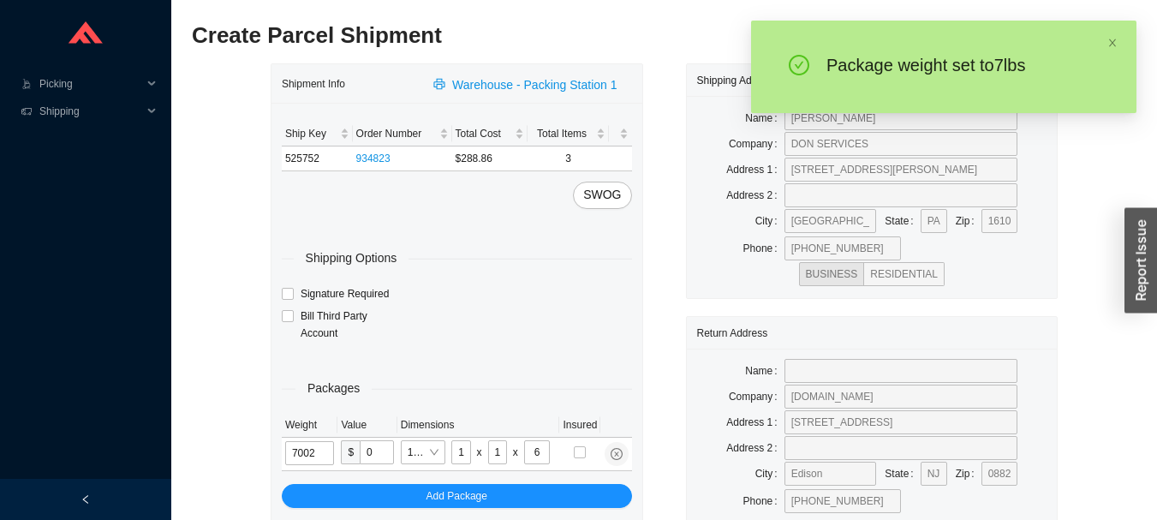
type input "7"
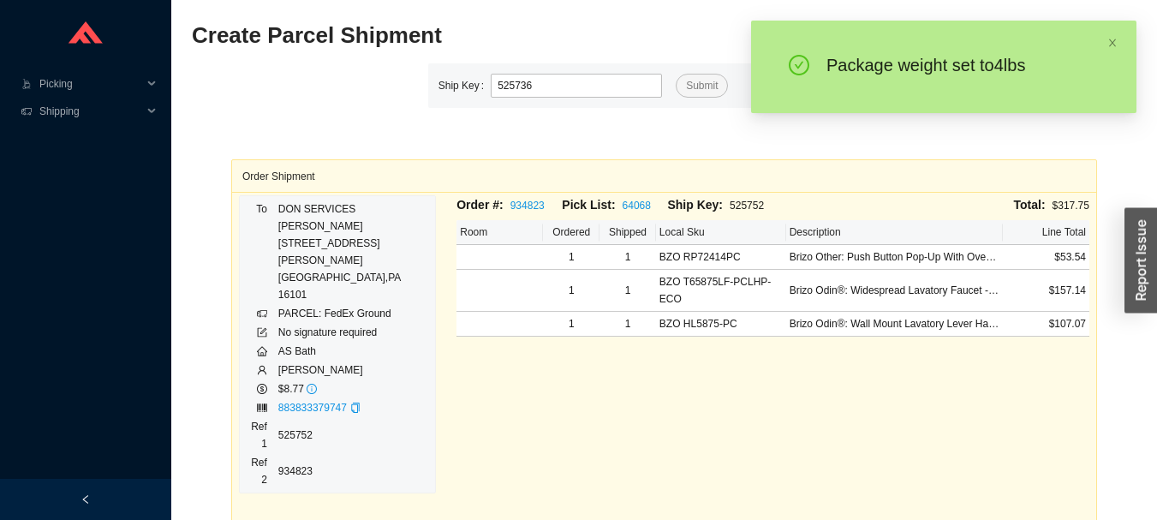
type input "525736"
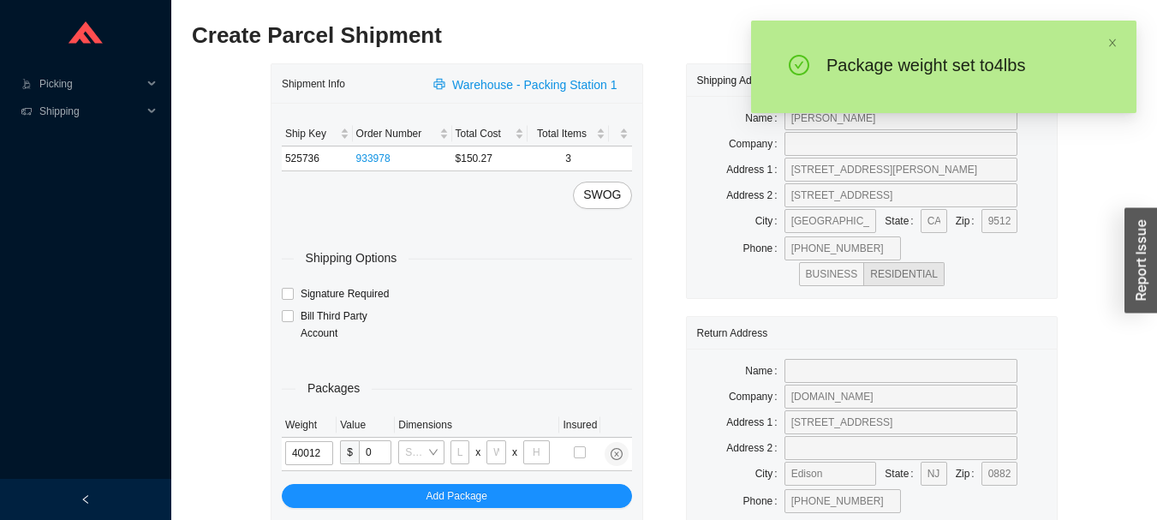
type input "4"
type input "18"
type input "12"
type input "6"
type input "4"
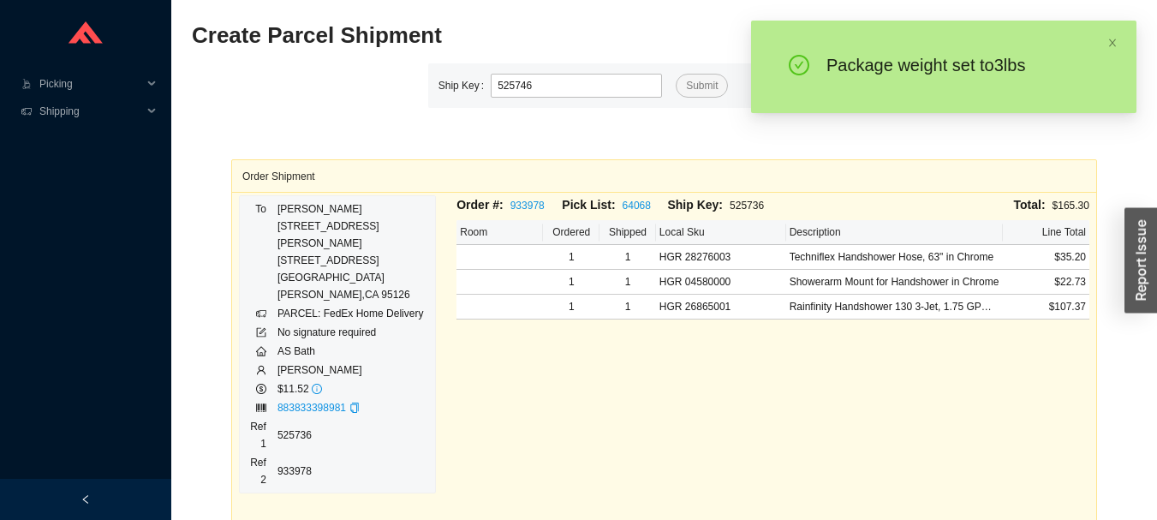
type input "525746"
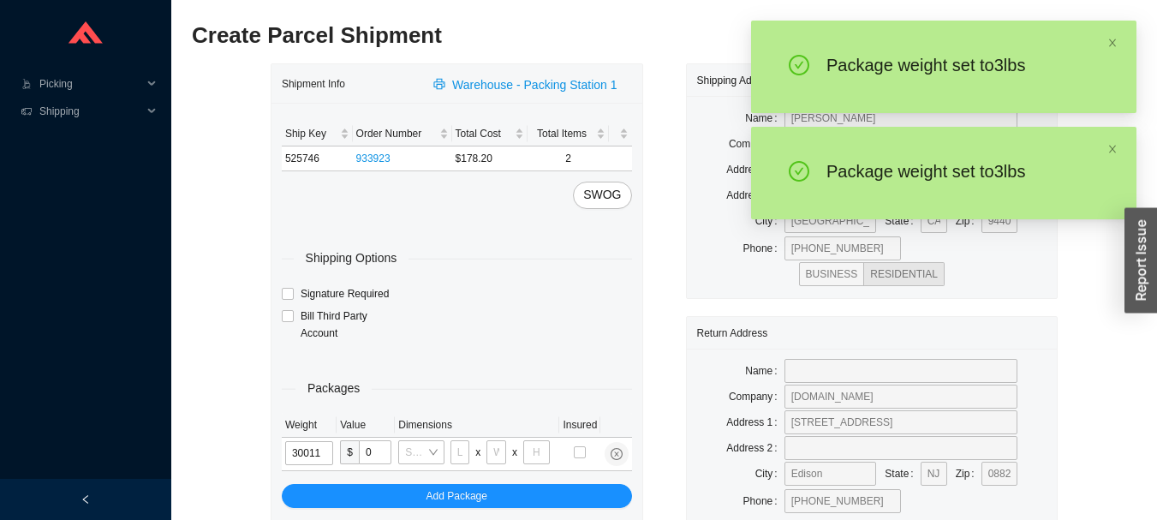
type input "3"
type input "14"
type input "7"
type input "3"
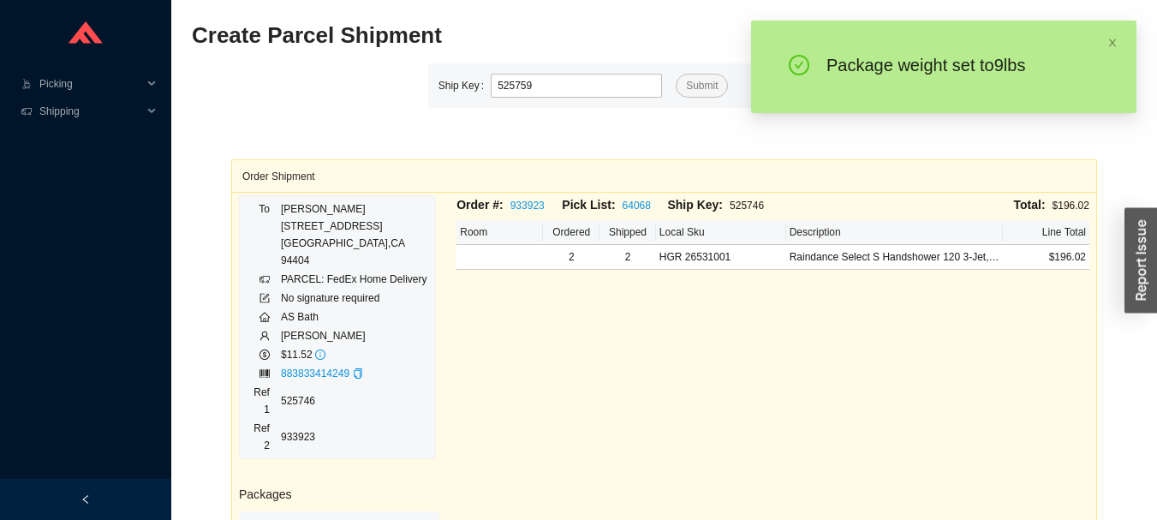
type input "525759"
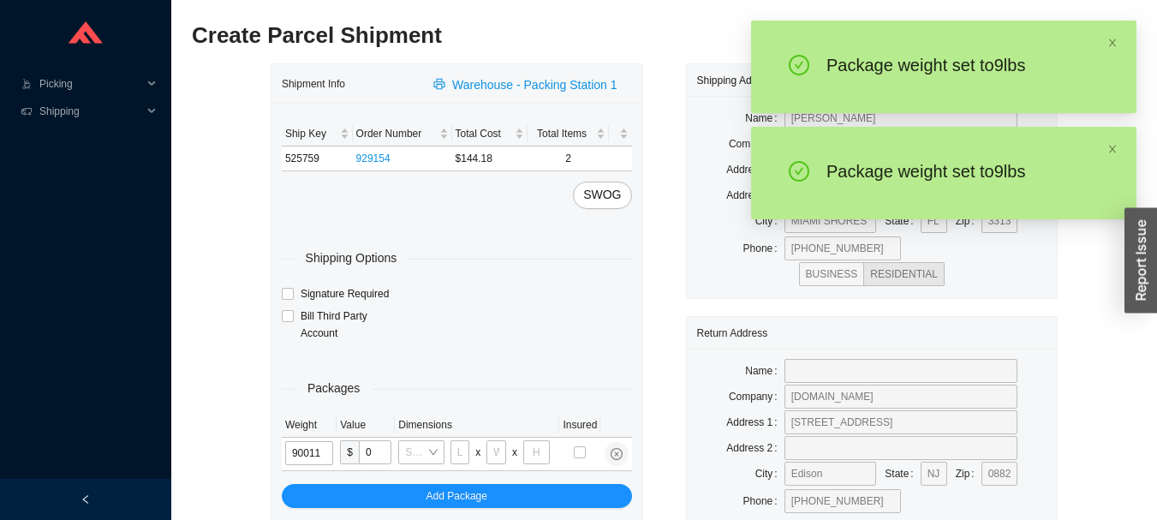
type input "9"
type input "14"
type input "7"
type input "9"
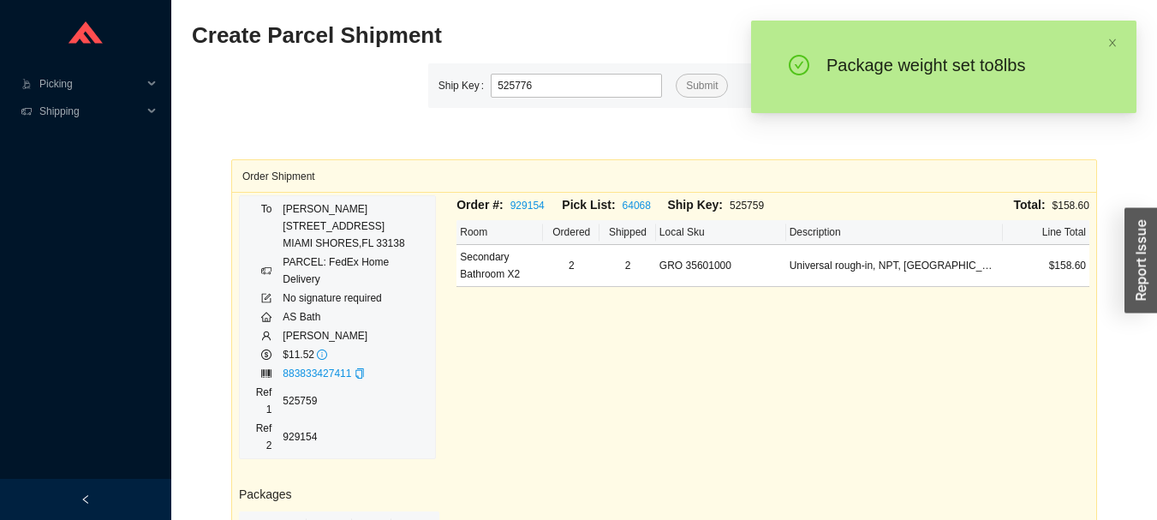
type input "525776"
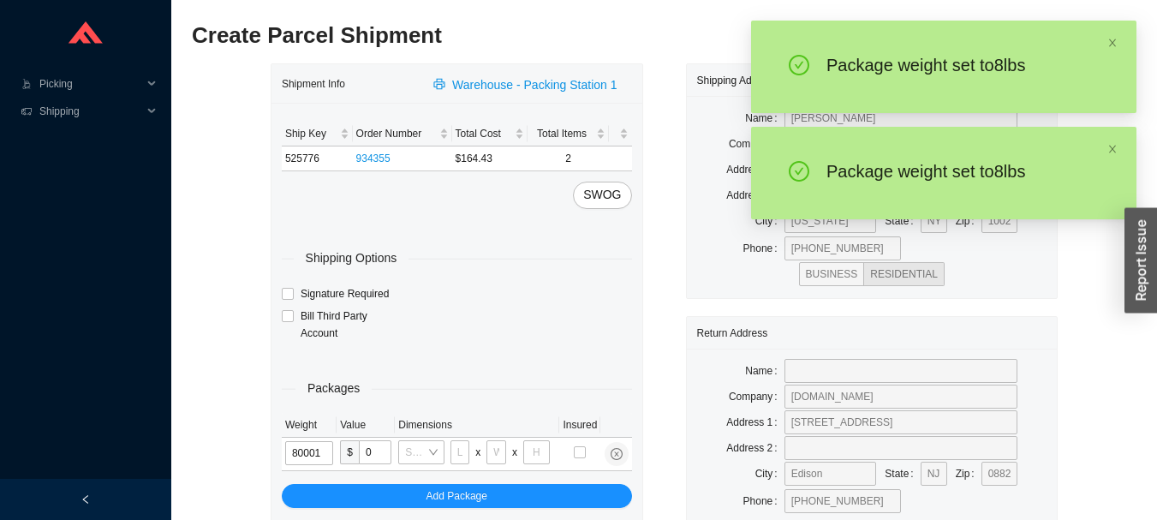
type input "8"
type input "18"
type input "5"
type input "36"
type input "8"
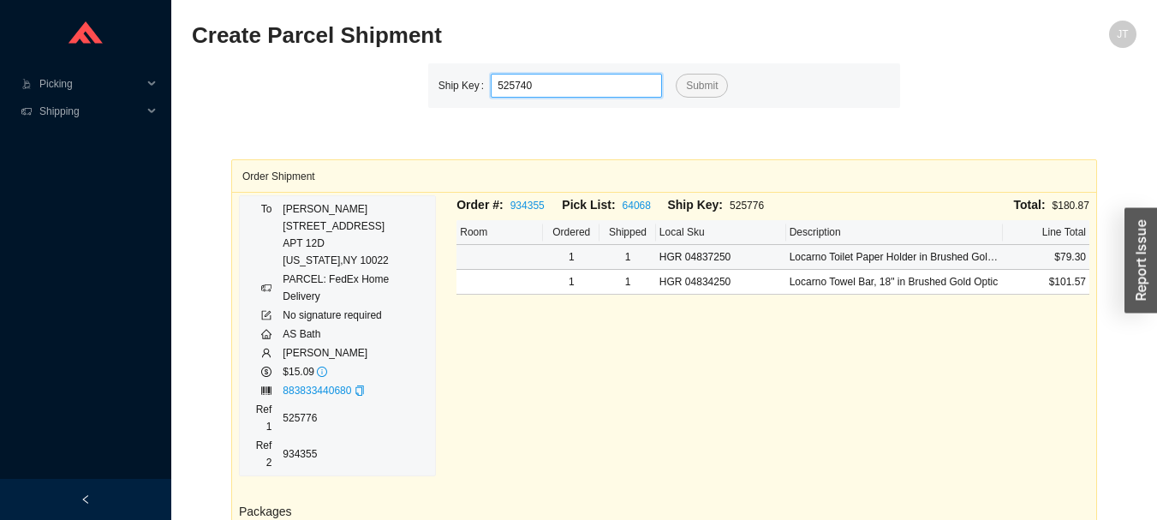
type input "525740"
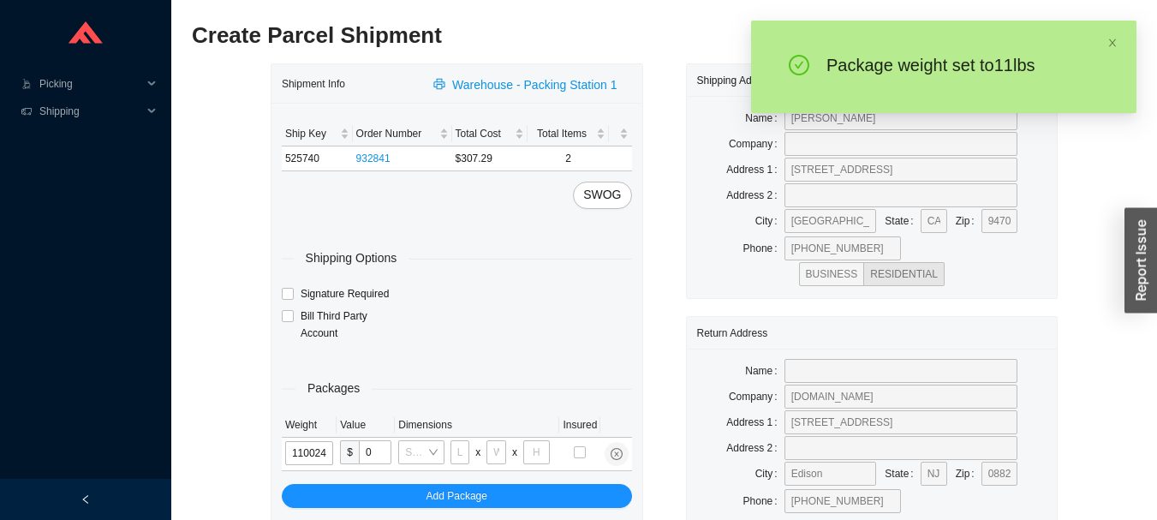
type input "11"
type input "28"
type input "19"
type input "6"
type input "11"
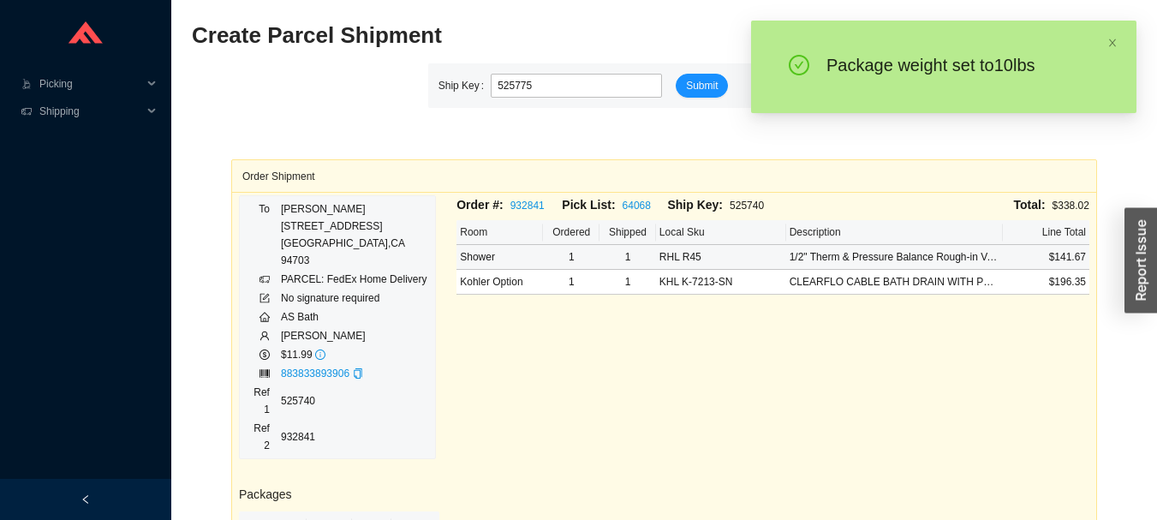
type input "525775"
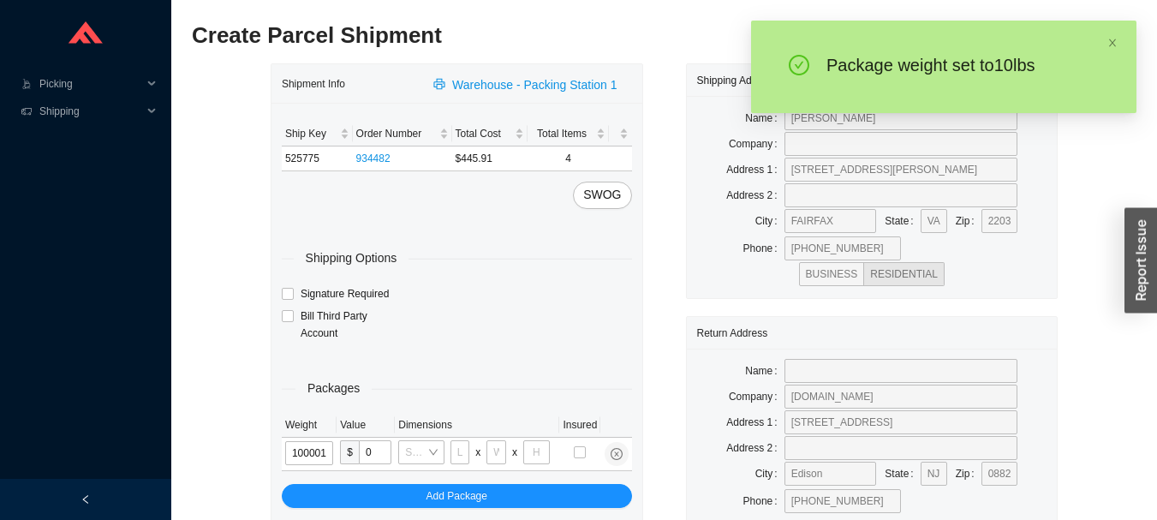
type input "10"
type input "18"
type input "5"
type input "36"
type input "10"
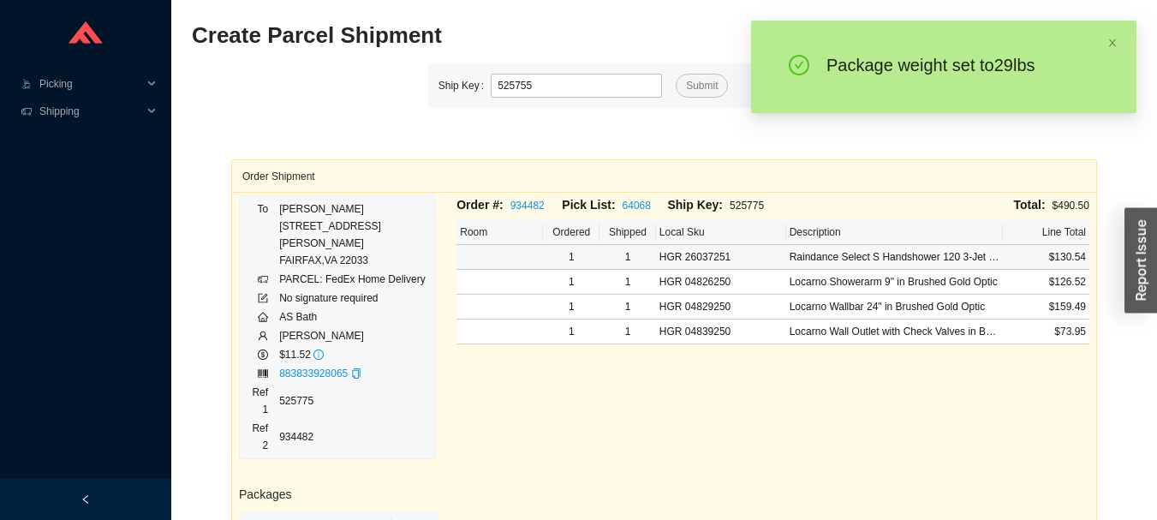
type input "525755"
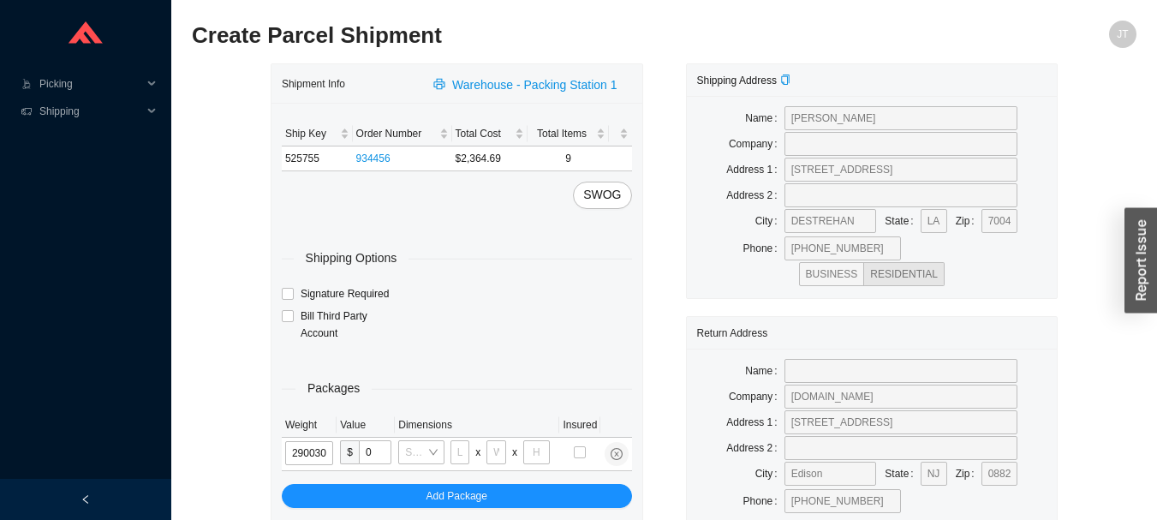
type input "29"
type input "26"
type input "20"
type input "12"
type input "29"
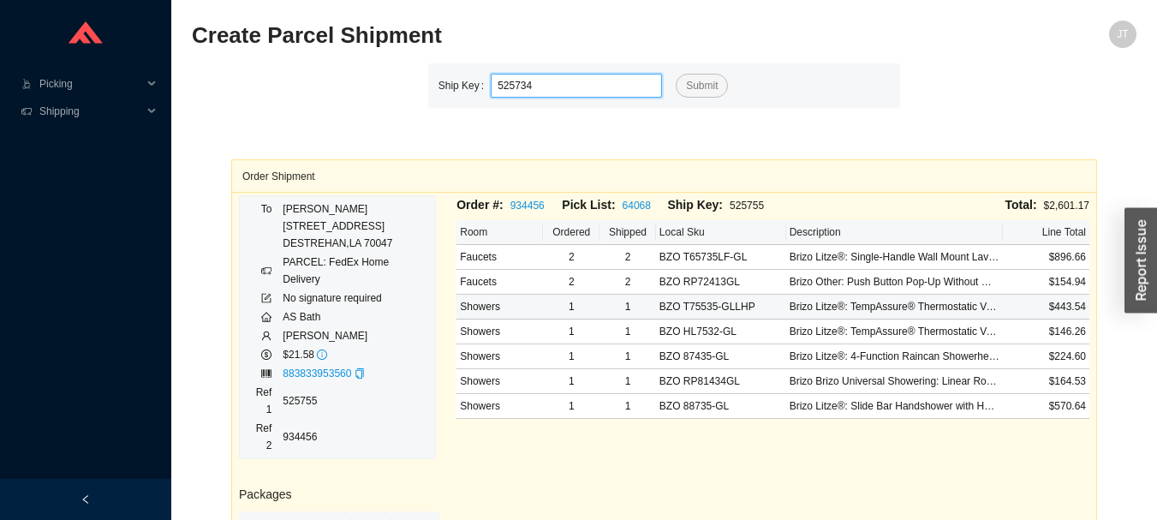
type input "525734"
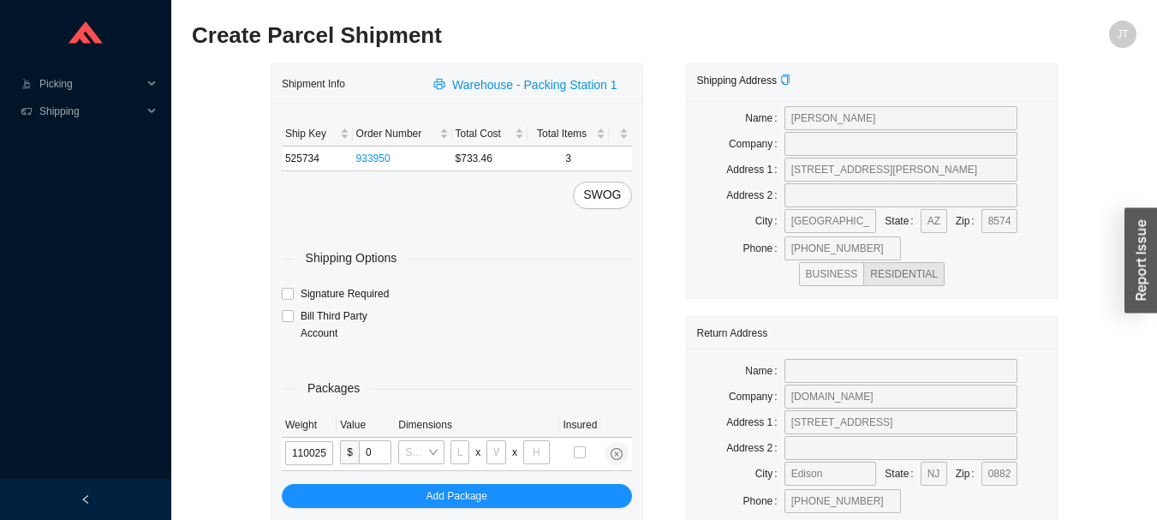
type input "11"
type input "28"
type input "16"
type input "7"
type input "11"
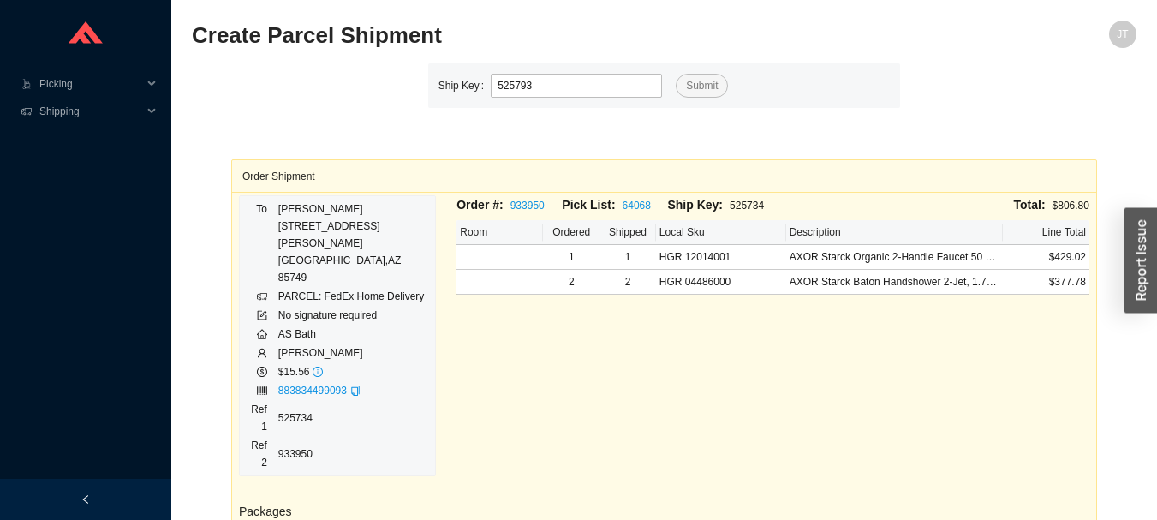
type input "525793"
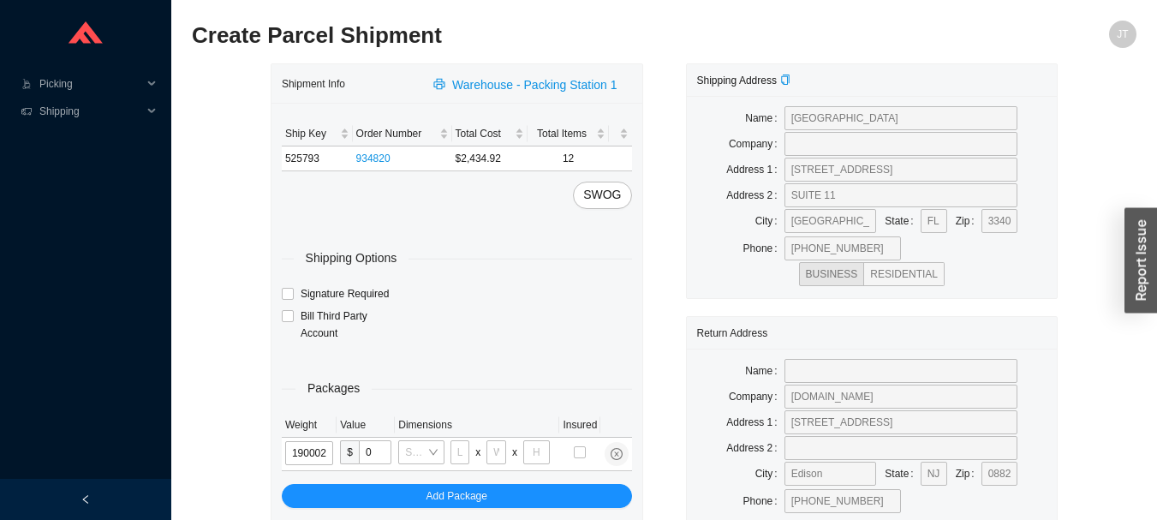
type input "19"
type input "18"
type input "8"
type input "42"
type input "19"
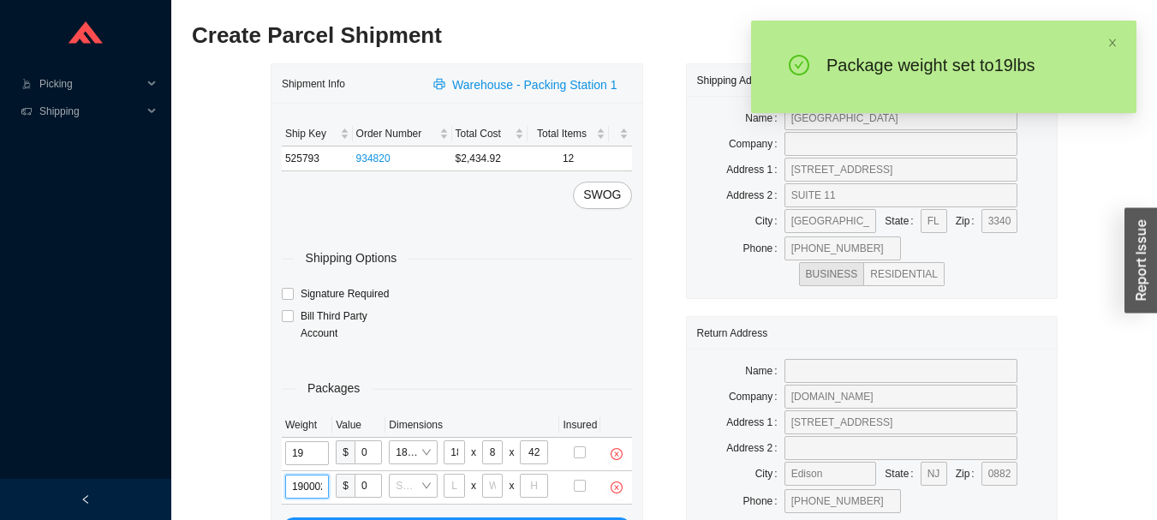
type input "19"
type input "18"
type input "8"
type input "42"
type input "19"
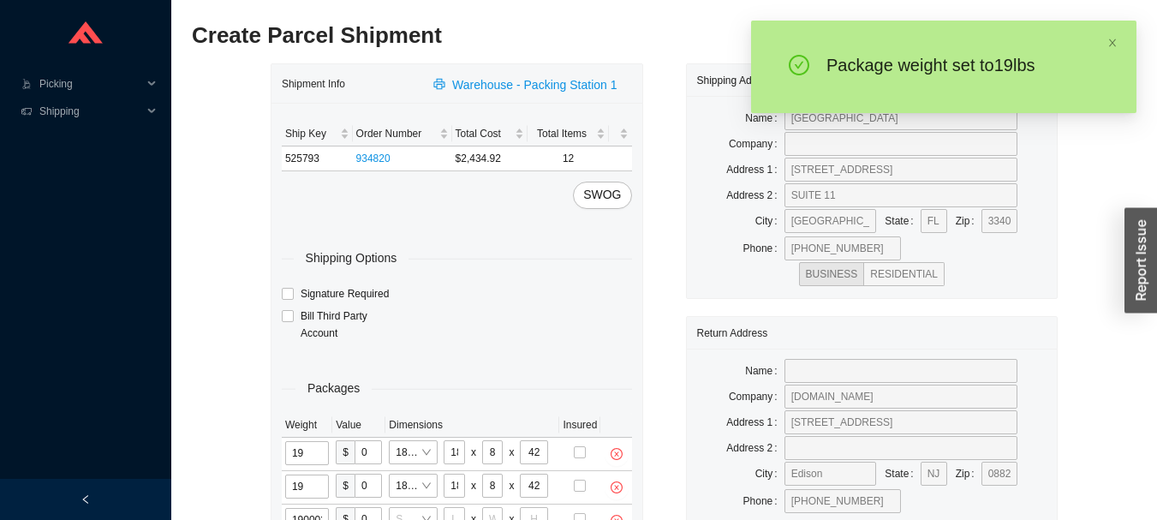
type input "19"
type input "18"
type input "8"
type input "42"
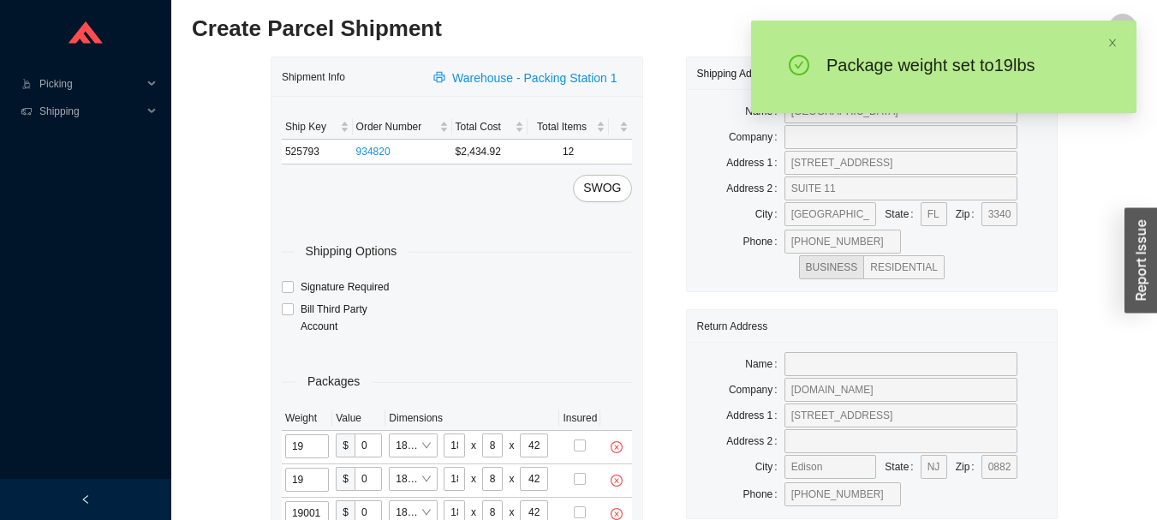
type input "19"
type input "18"
type input "8"
type input "42"
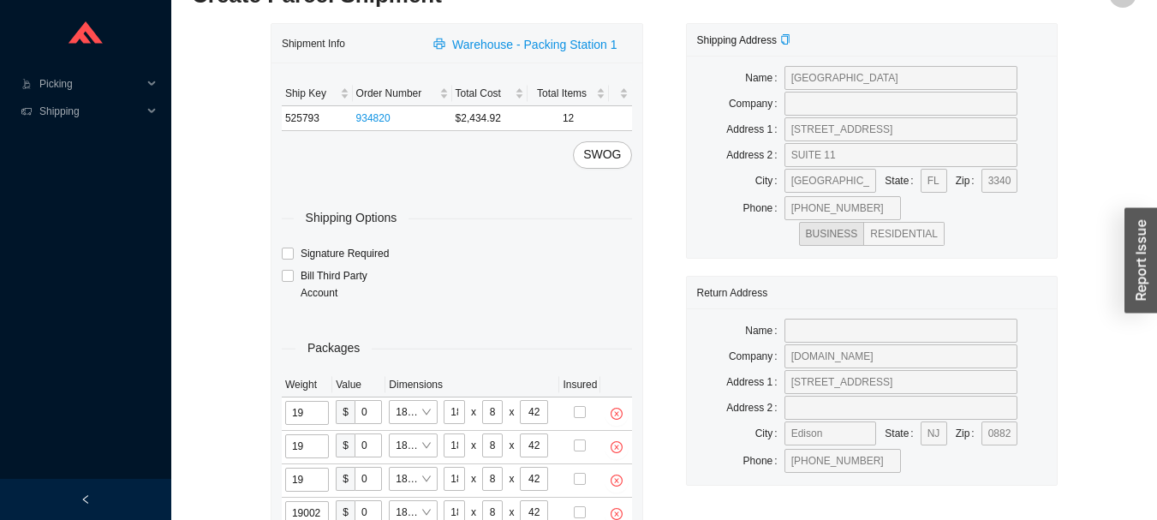
type input "19"
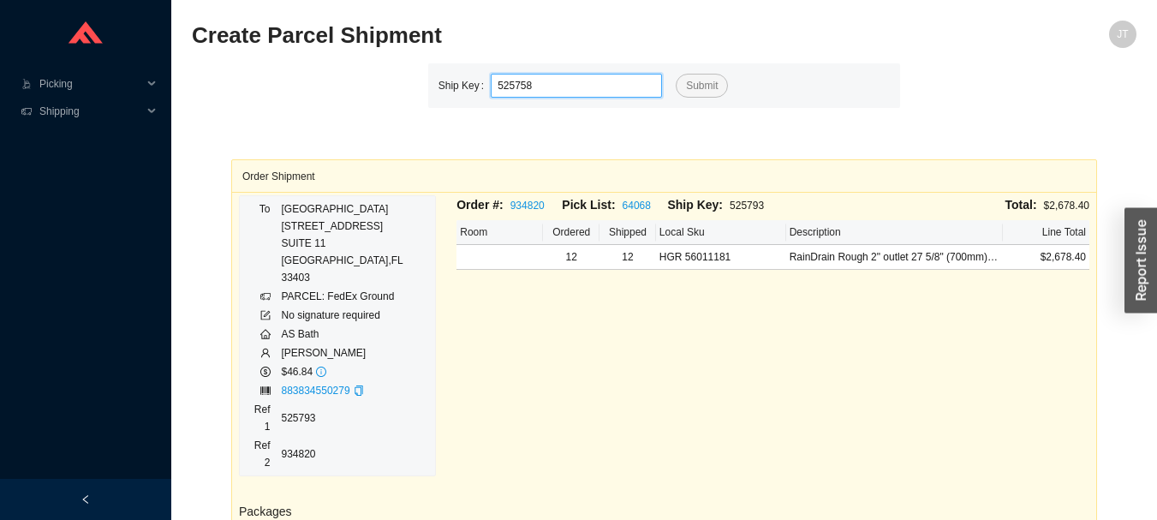
type input "525758"
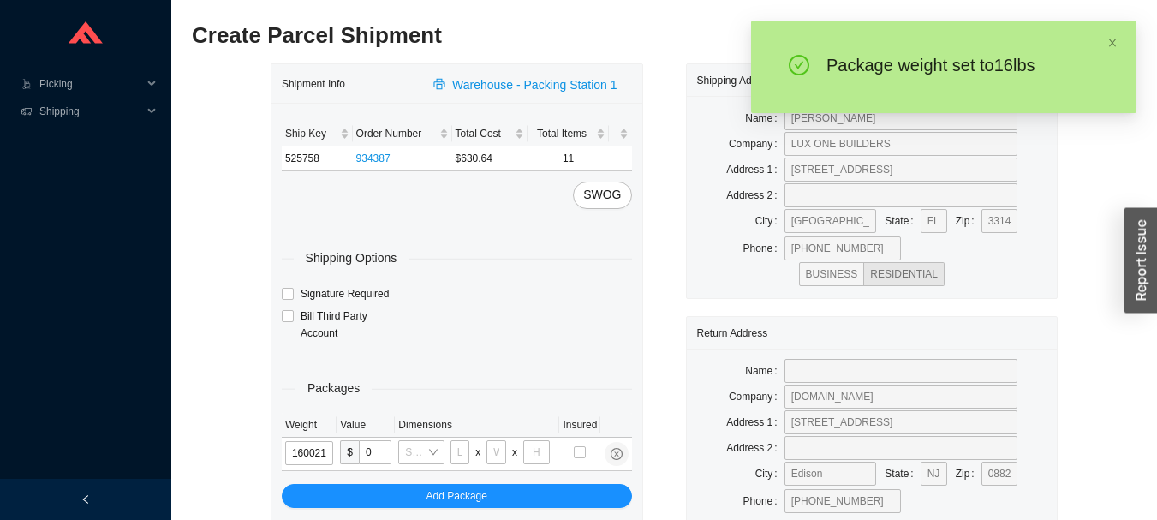
type input "16"
type input "18"
type input "12"
type input "16"
